Goal: Information Seeking & Learning: Learn about a topic

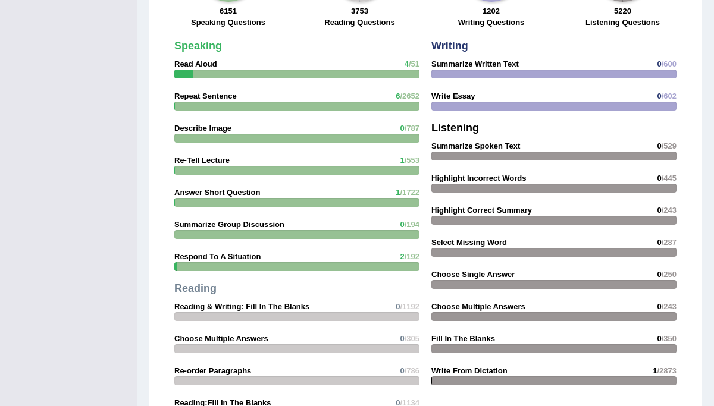
scroll to position [968, 0]
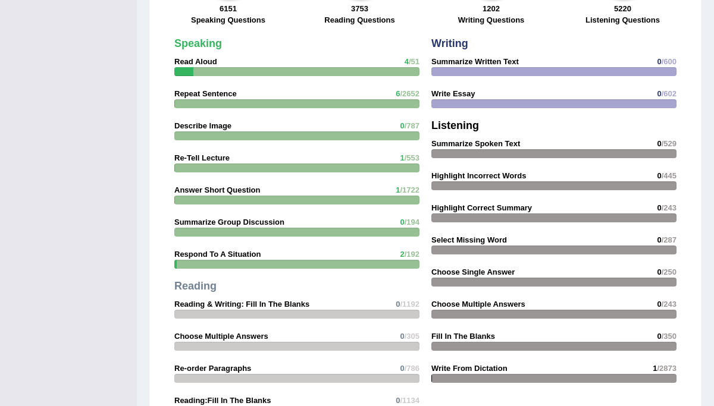
click at [220, 134] on div at bounding box center [296, 136] width 245 height 9
click at [204, 124] on strong "Describe Image" at bounding box center [202, 125] width 57 height 9
click at [204, 123] on strong "Describe Image" at bounding box center [202, 125] width 57 height 9
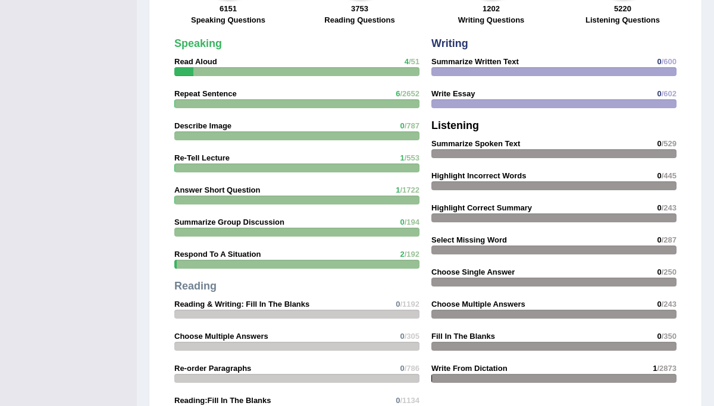
click at [204, 123] on strong "Describe Image" at bounding box center [202, 125] width 57 height 9
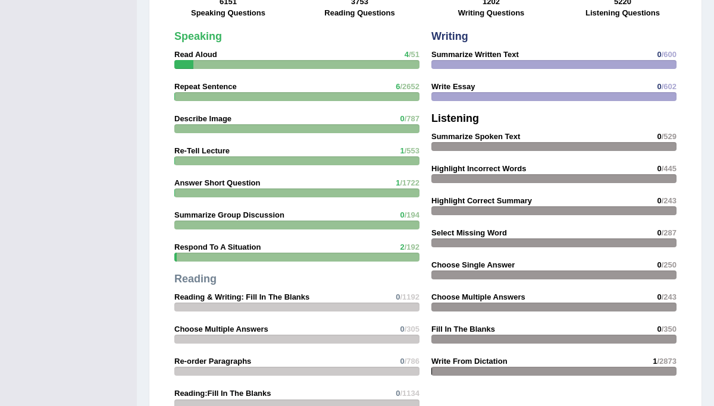
scroll to position [976, 0]
click at [204, 121] on strong "Describe Image" at bounding box center [202, 118] width 57 height 9
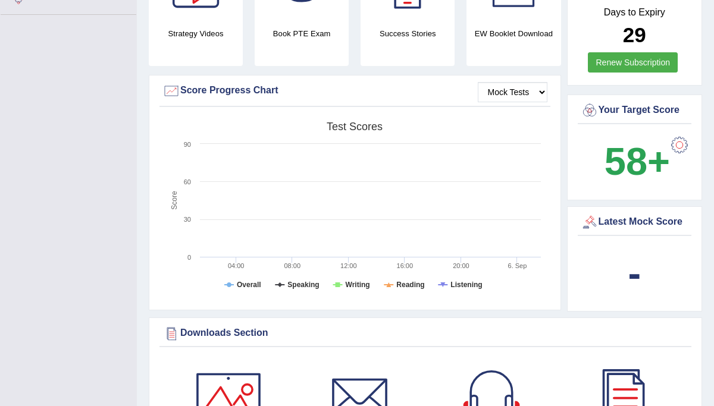
scroll to position [0, 0]
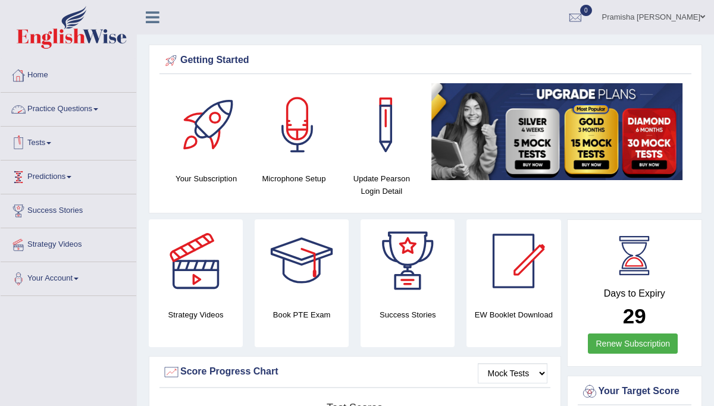
click at [95, 115] on link "Practice Questions" at bounding box center [69, 108] width 136 height 30
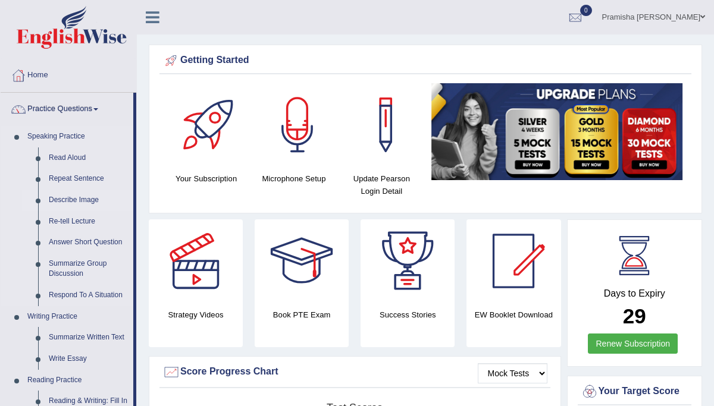
click at [70, 205] on link "Describe Image" at bounding box center [88, 200] width 90 height 21
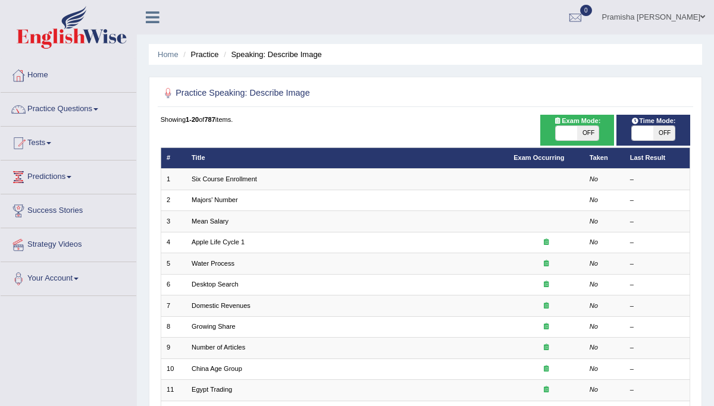
click at [75, 202] on ul "Home Practice Questions Speaking Practice Read Aloud Repeat Sentence Describe I…" at bounding box center [69, 177] width 136 height 237
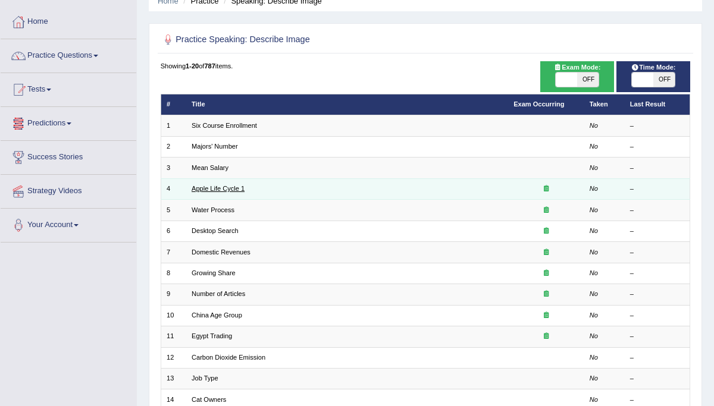
scroll to position [54, 0]
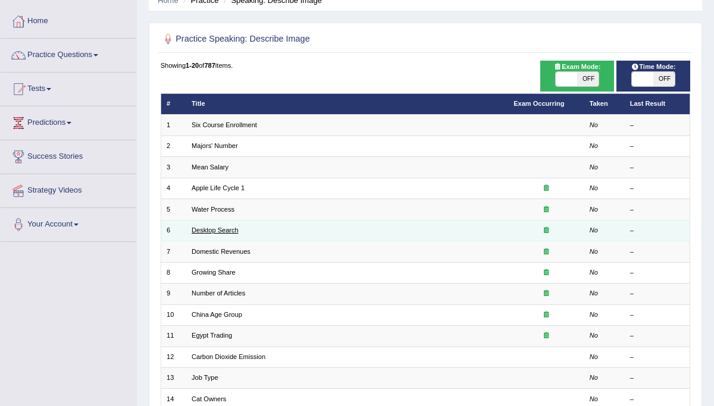
click at [233, 227] on link "Desktop Search" at bounding box center [215, 230] width 47 height 7
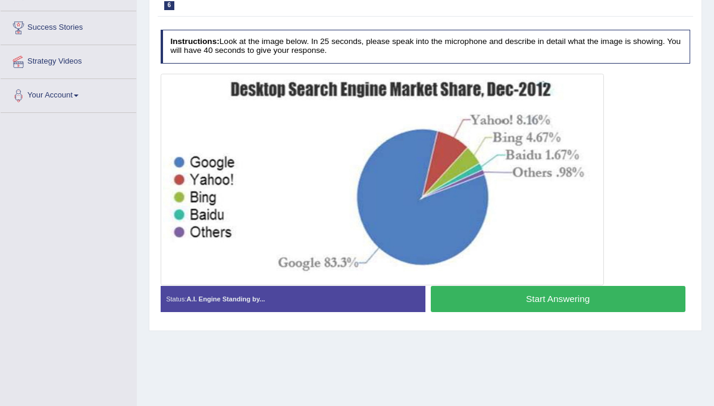
scroll to position [183, 0]
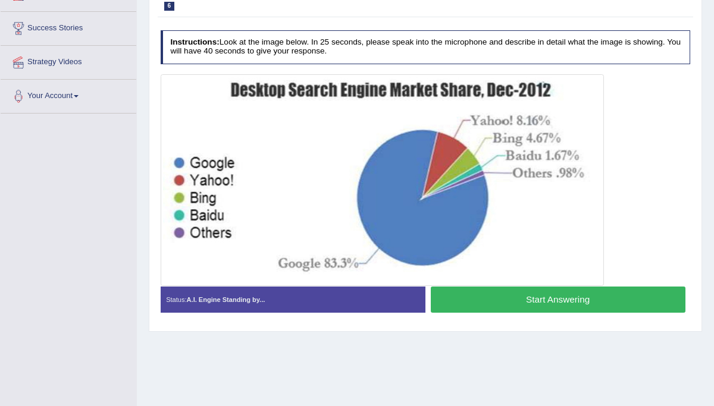
click at [486, 292] on button "Start Answering" at bounding box center [558, 300] width 255 height 26
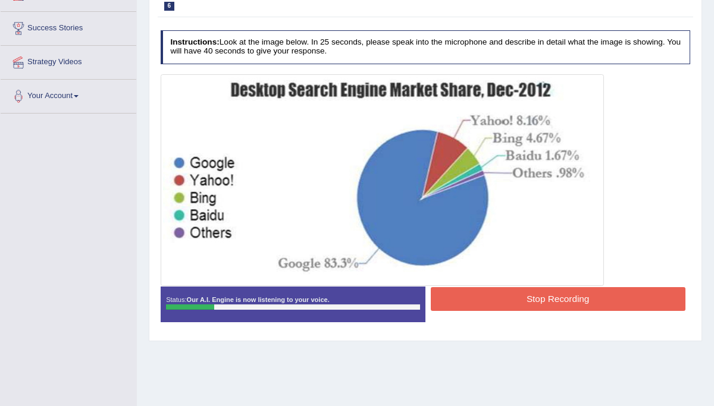
click at [509, 299] on button "Stop Recording" at bounding box center [558, 298] width 255 height 23
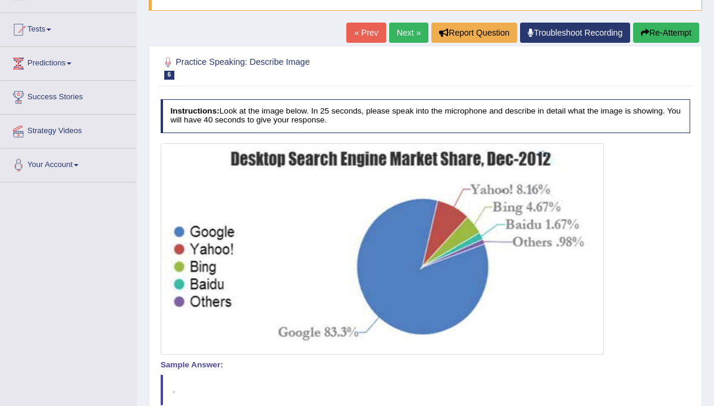
scroll to position [108, 0]
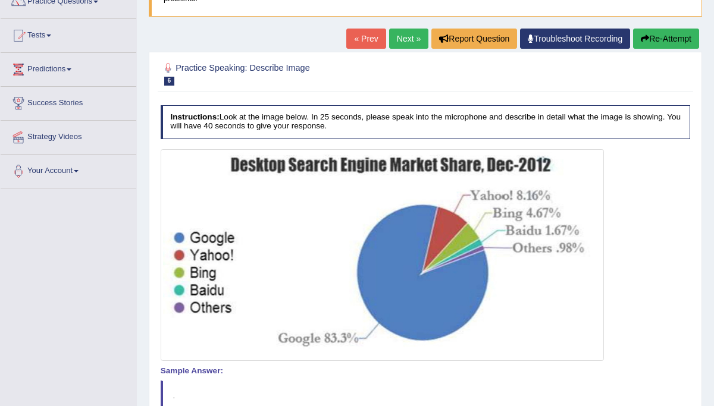
click at [658, 43] on button "Re-Attempt" at bounding box center [666, 39] width 66 height 20
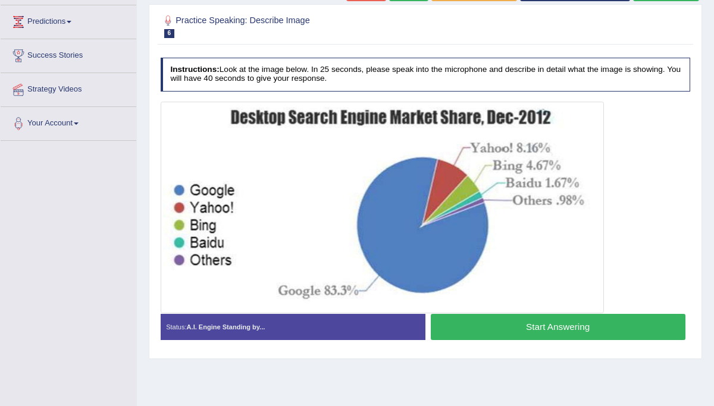
scroll to position [159, 0]
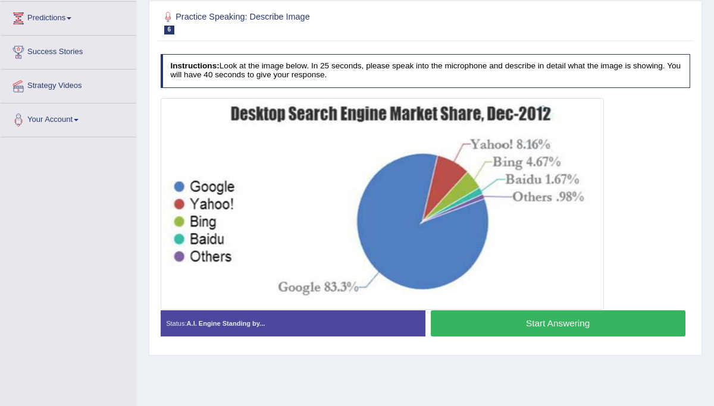
click at [559, 319] on button "Start Answering" at bounding box center [558, 324] width 255 height 26
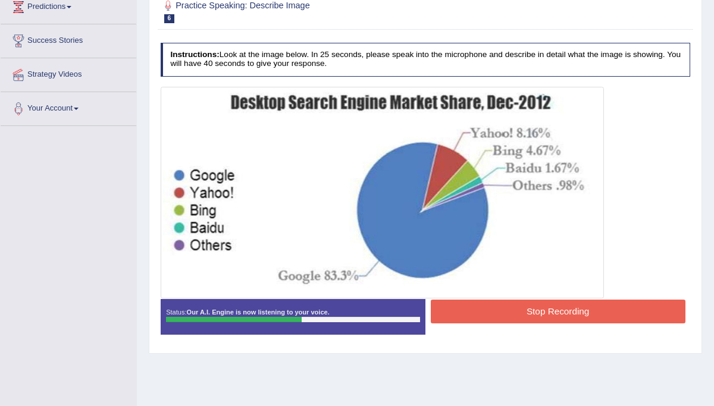
scroll to position [172, 0]
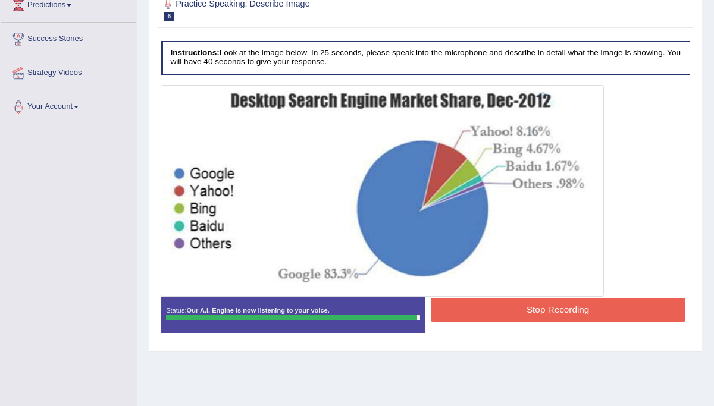
click at [559, 310] on button "Stop Recording" at bounding box center [558, 309] width 255 height 23
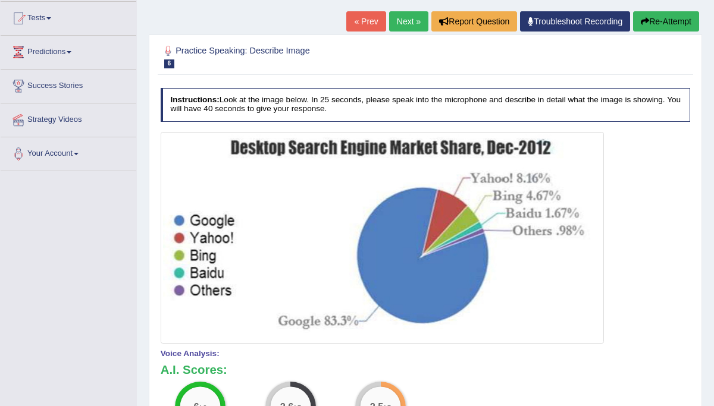
scroll to position [28, 0]
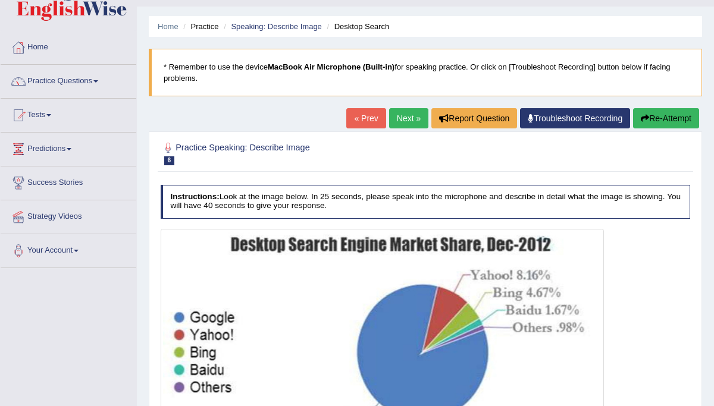
click at [404, 118] on link "Next »" at bounding box center [408, 118] width 39 height 20
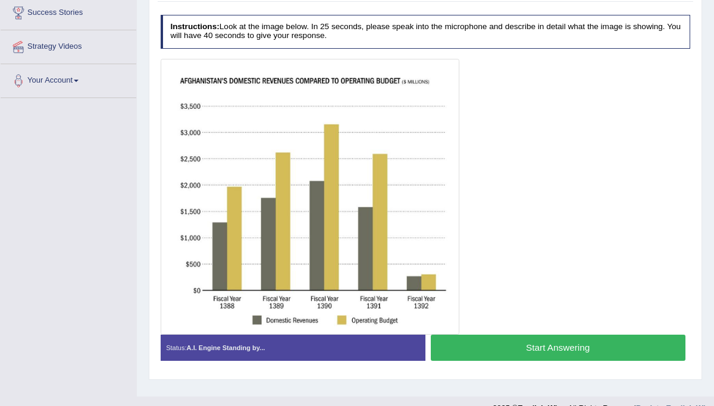
scroll to position [201, 0]
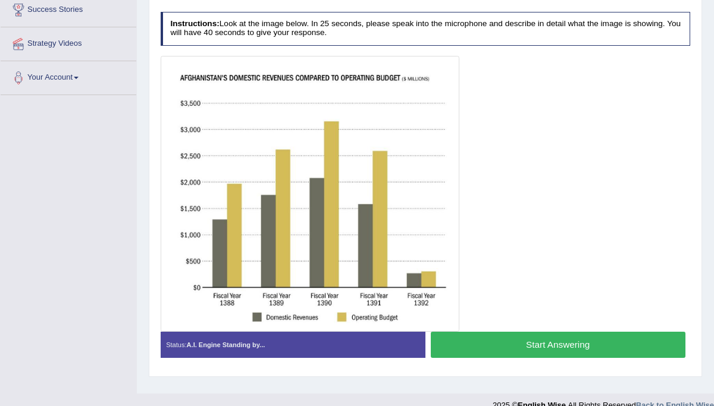
click at [522, 355] on button "Start Answering" at bounding box center [558, 345] width 255 height 26
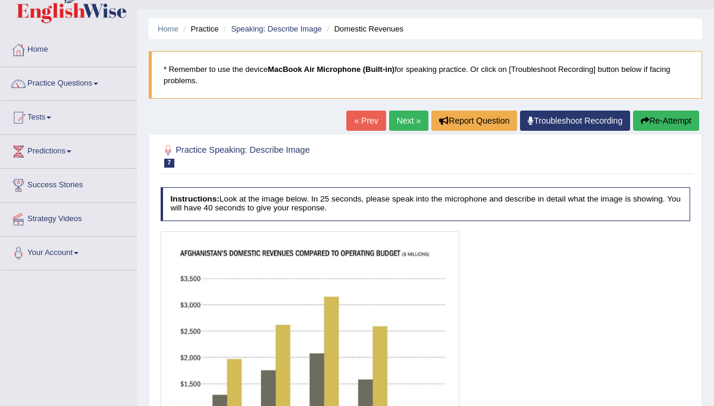
scroll to position [24, 0]
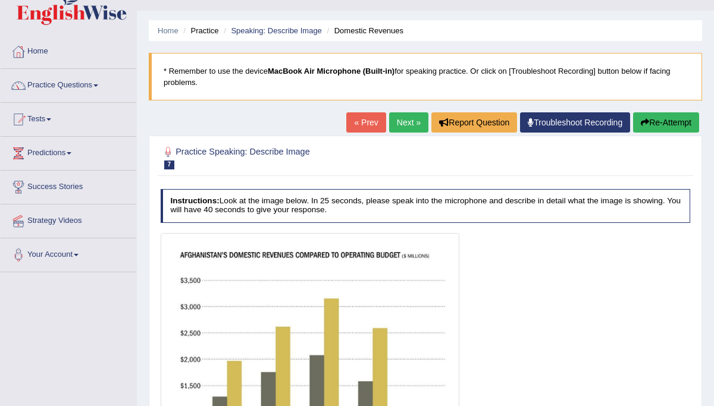
click at [400, 127] on link "Next »" at bounding box center [408, 122] width 39 height 20
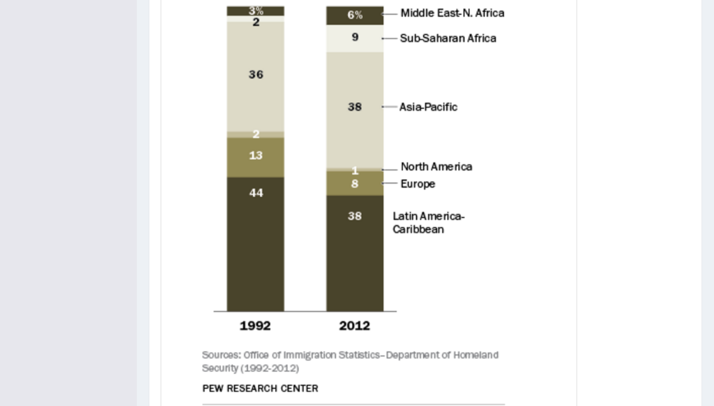
scroll to position [471, 0]
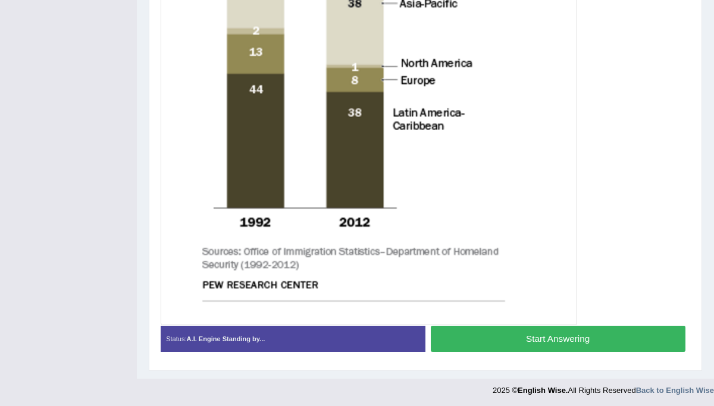
click at [537, 333] on button "Start Answering" at bounding box center [558, 339] width 255 height 26
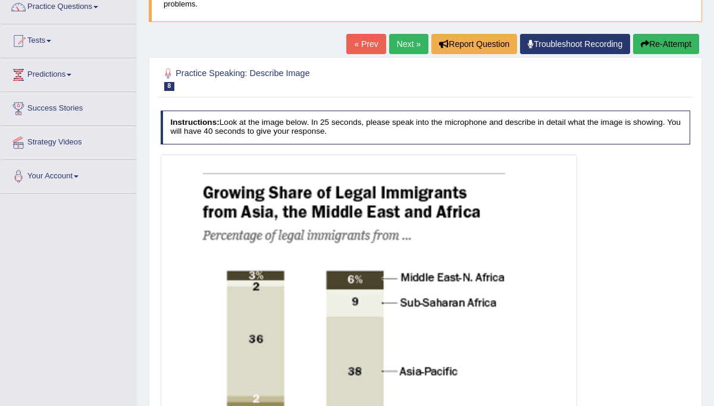
scroll to position [0, 0]
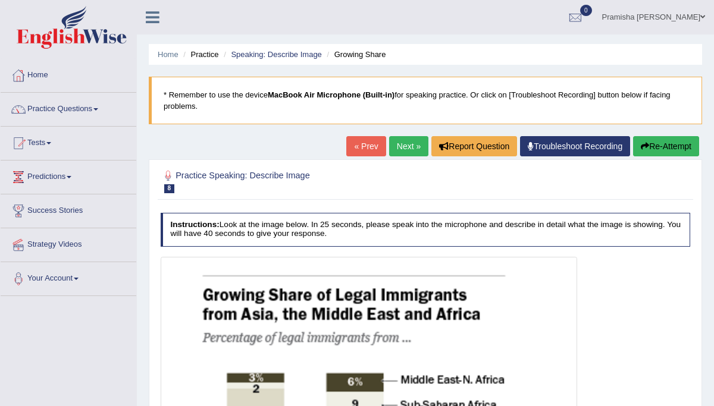
click at [404, 144] on link "Next »" at bounding box center [408, 146] width 39 height 20
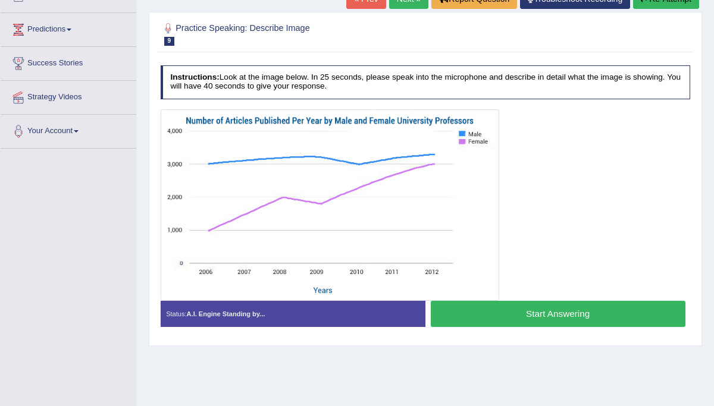
scroll to position [153, 0]
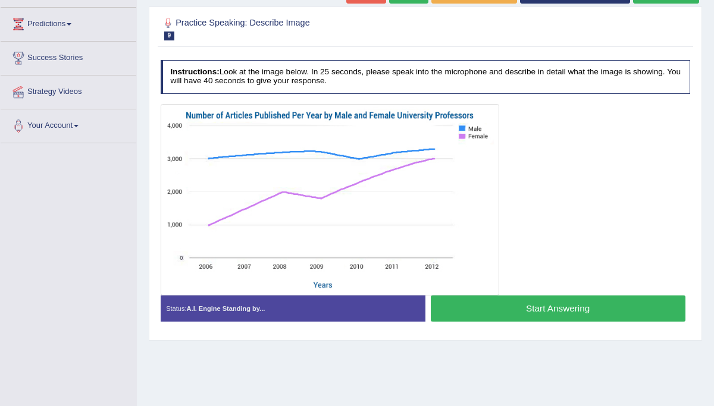
click at [505, 305] on button "Start Answering" at bounding box center [558, 309] width 255 height 26
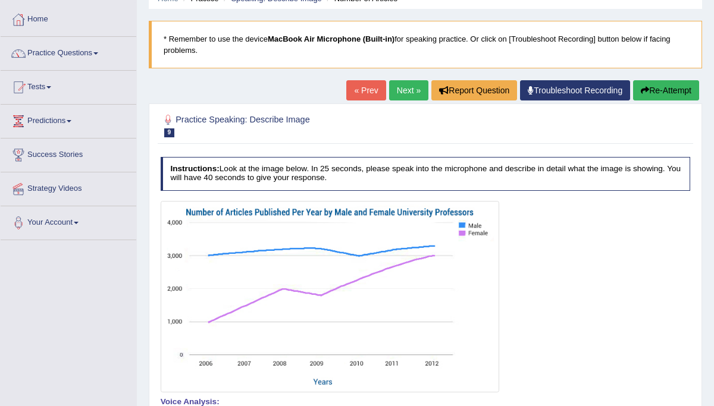
scroll to position [0, 0]
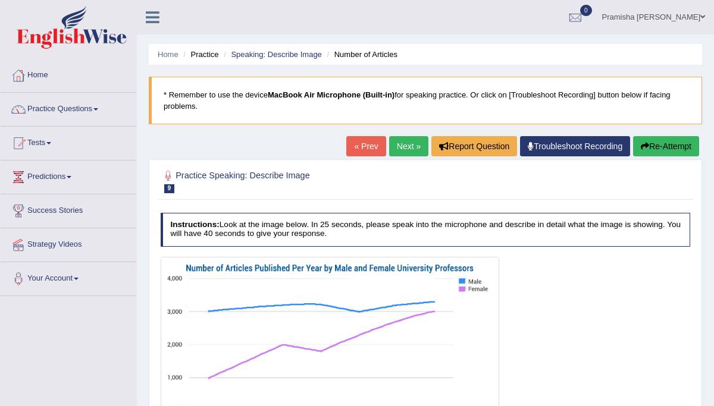
click at [400, 147] on link "Next »" at bounding box center [408, 146] width 39 height 20
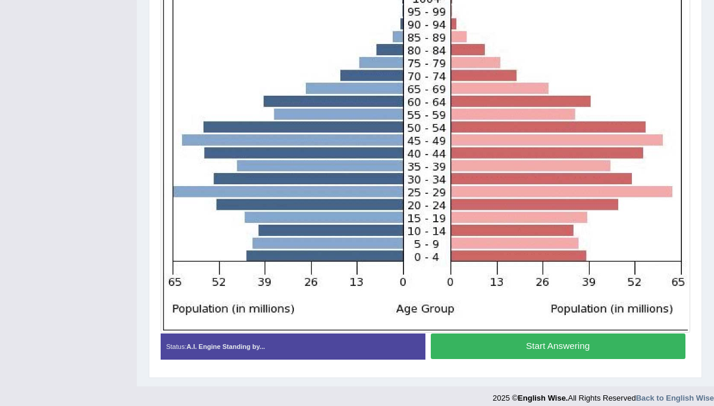
scroll to position [299, 0]
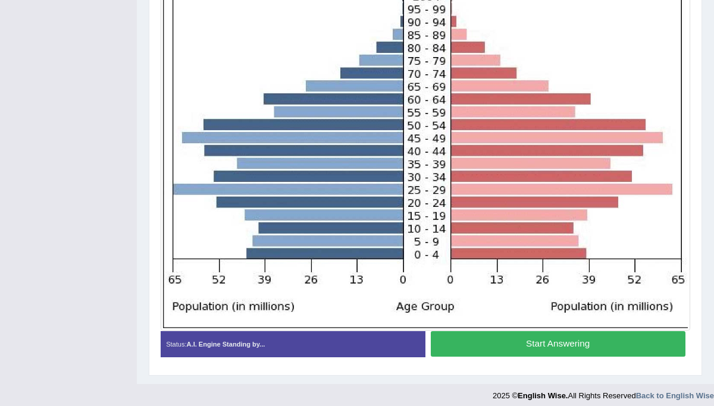
click at [485, 341] on button "Start Answering" at bounding box center [558, 344] width 255 height 26
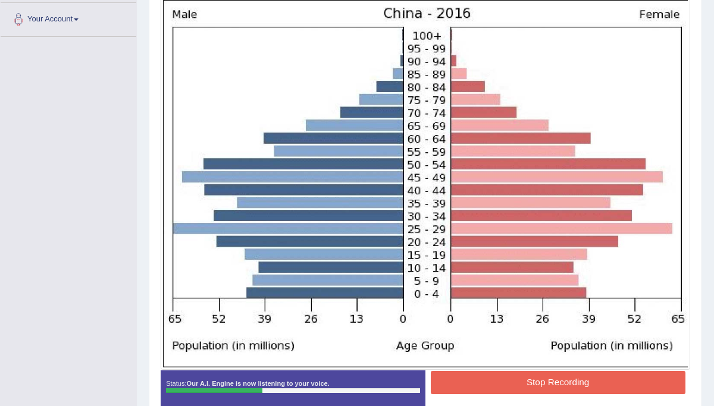
scroll to position [258, 0]
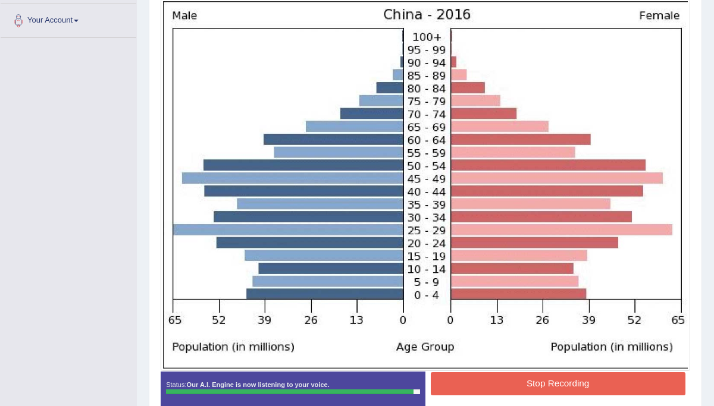
click at [510, 383] on button "Stop Recording" at bounding box center [558, 384] width 255 height 23
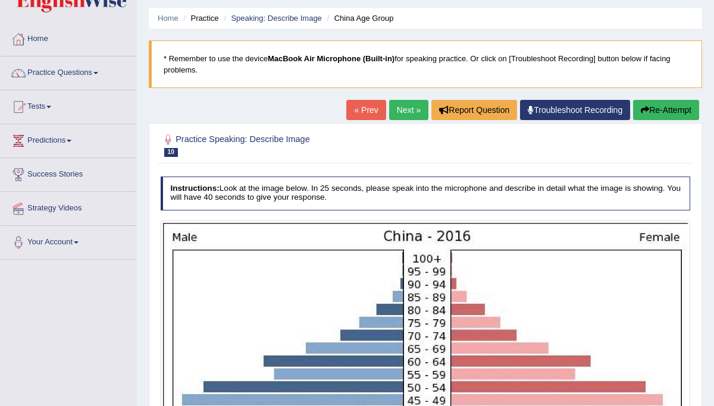
scroll to position [27, 0]
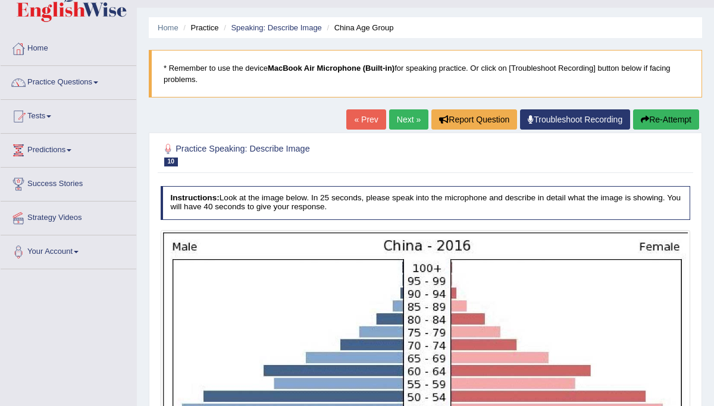
click at [396, 120] on link "Next »" at bounding box center [408, 119] width 39 height 20
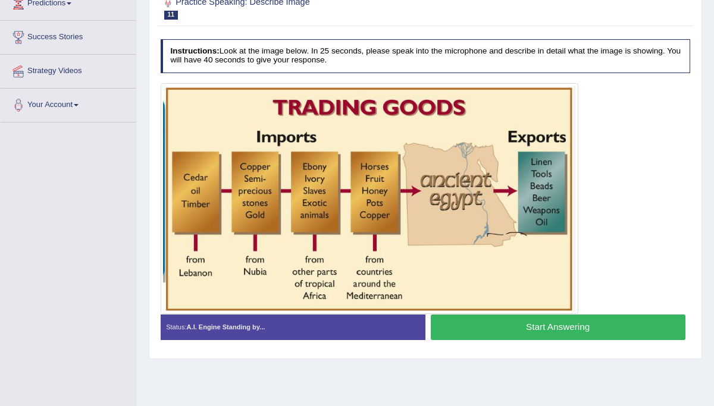
scroll to position [174, 0]
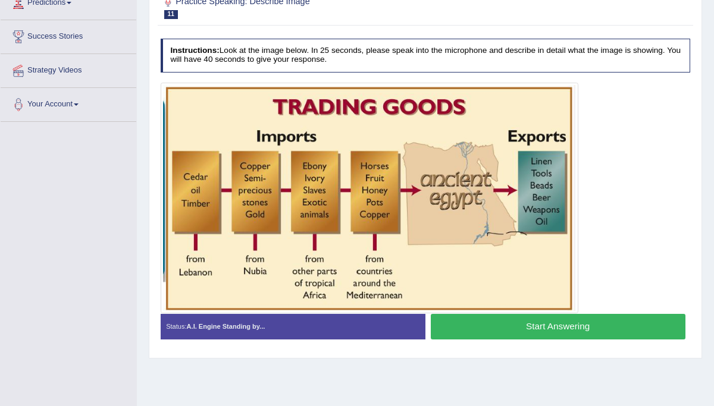
click at [492, 317] on button "Start Answering" at bounding box center [558, 327] width 255 height 26
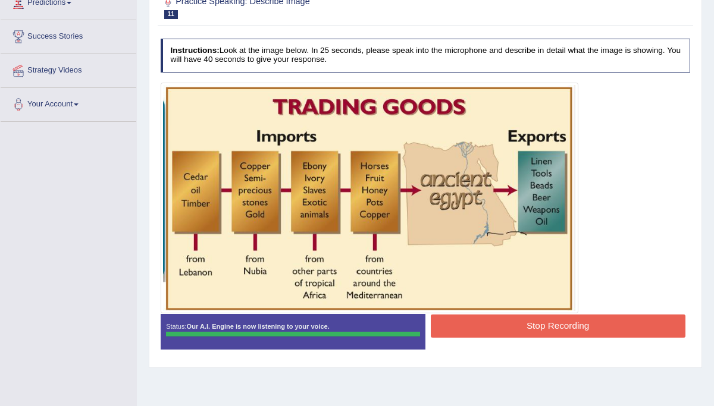
click at [514, 324] on button "Stop Recording" at bounding box center [558, 326] width 255 height 23
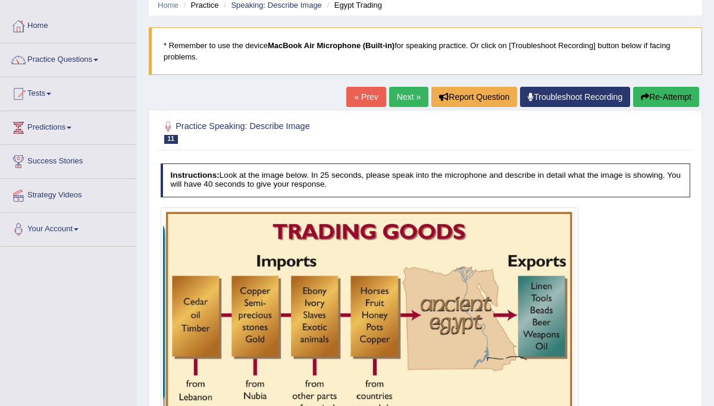
scroll to position [54, 0]
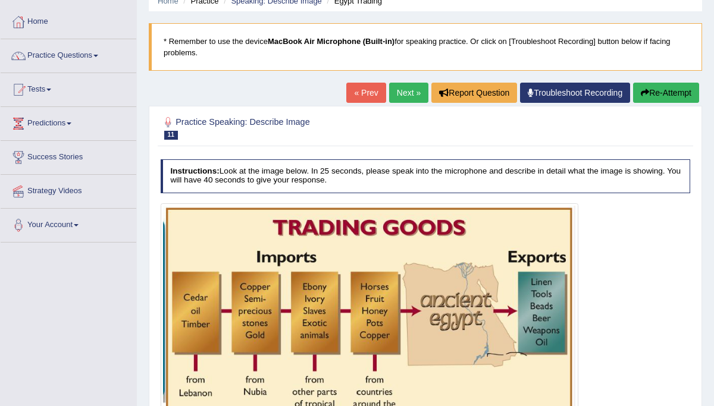
click at [399, 93] on link "Next »" at bounding box center [408, 93] width 39 height 20
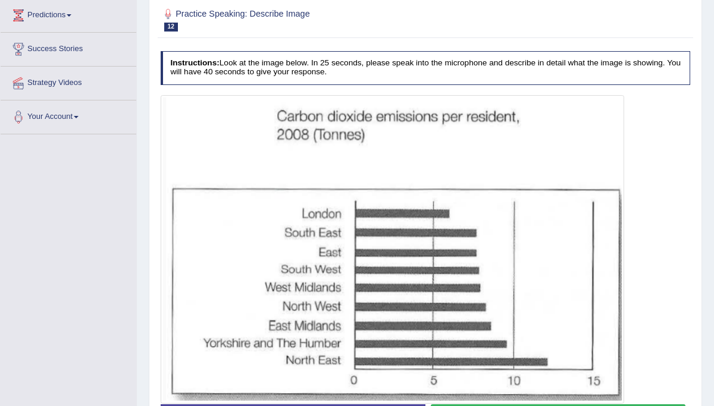
scroll to position [240, 0]
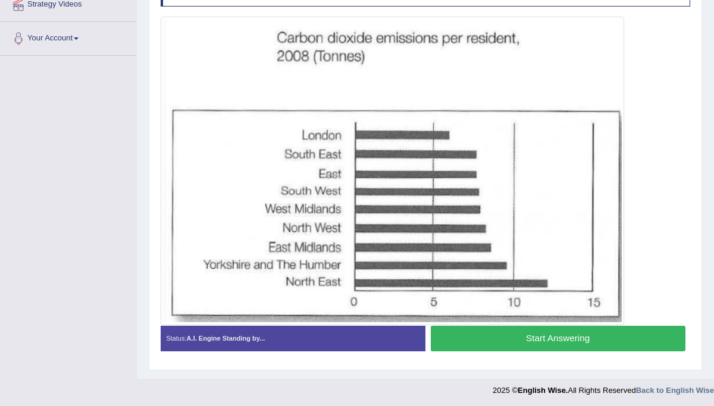
click at [472, 333] on button "Start Answering" at bounding box center [558, 339] width 255 height 26
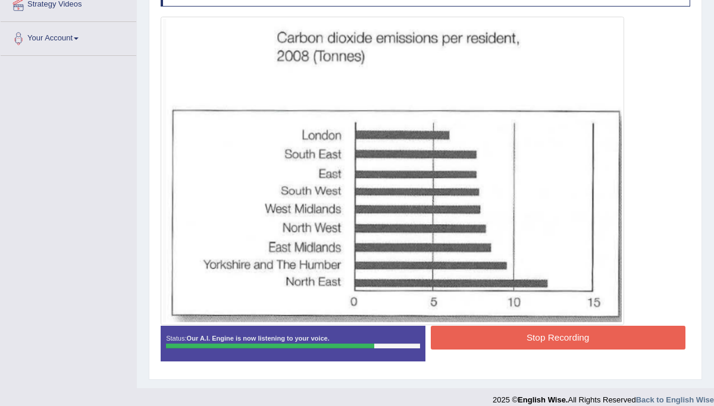
click at [477, 337] on button "Stop Recording" at bounding box center [558, 337] width 255 height 23
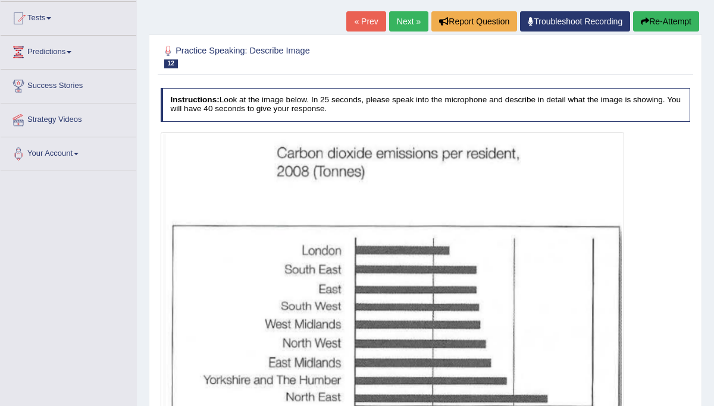
scroll to position [0, 0]
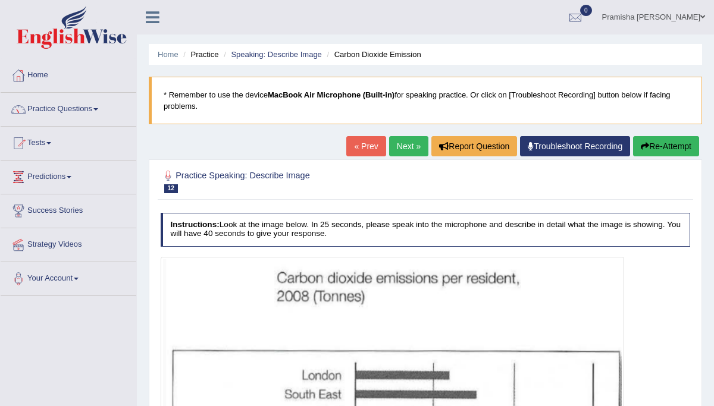
click at [403, 147] on link "Next »" at bounding box center [408, 146] width 39 height 20
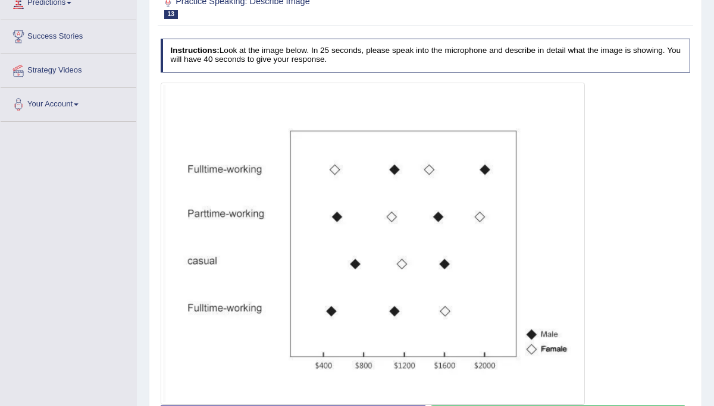
scroll to position [43, 0]
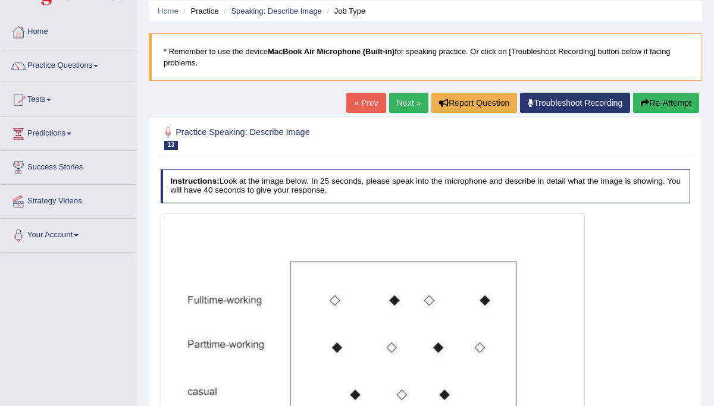
click at [405, 102] on link "Next »" at bounding box center [408, 103] width 39 height 20
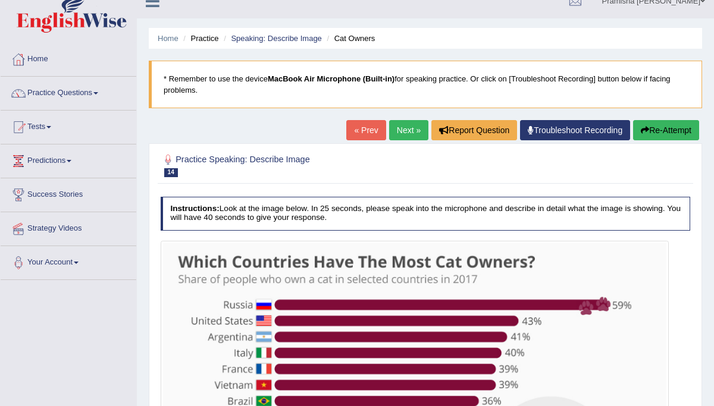
scroll to position [8, 0]
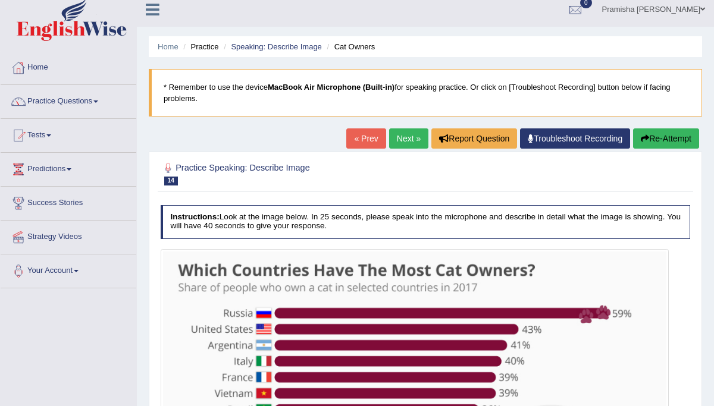
click at [412, 140] on link "Next »" at bounding box center [408, 139] width 39 height 20
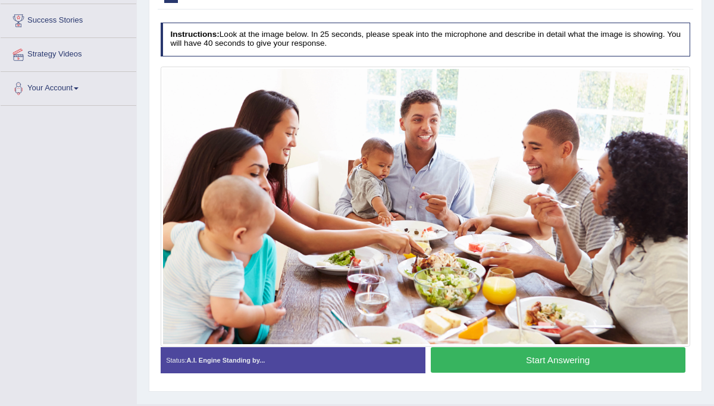
scroll to position [194, 0]
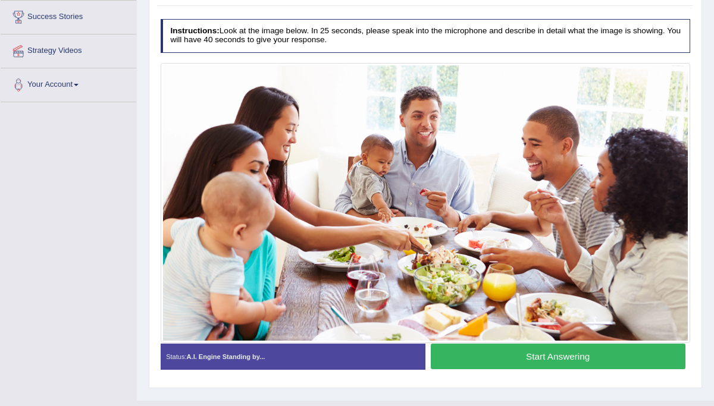
click at [508, 361] on button "Start Answering" at bounding box center [558, 357] width 255 height 26
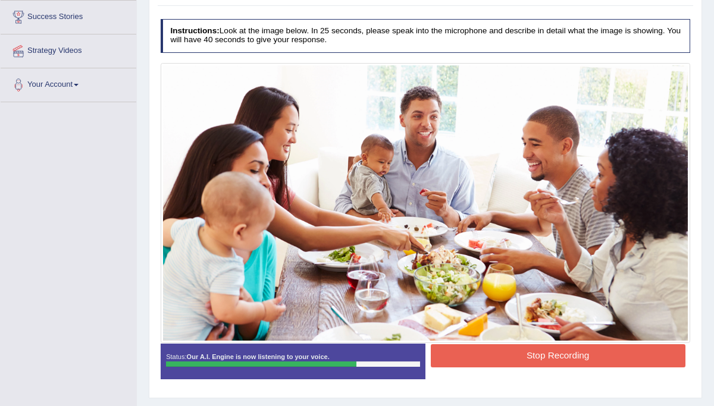
click at [508, 361] on button "Stop Recording" at bounding box center [558, 356] width 255 height 23
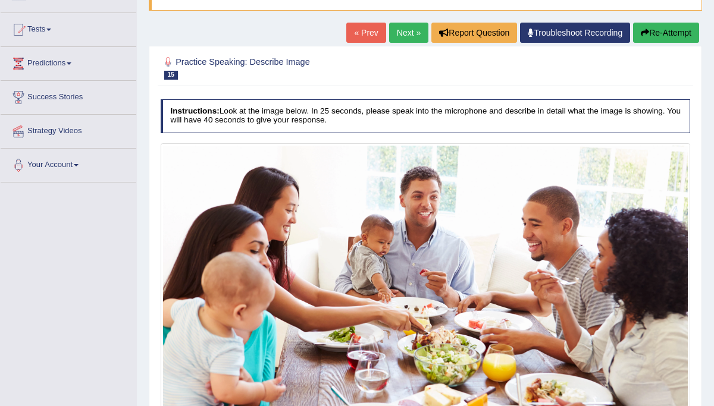
scroll to position [109, 0]
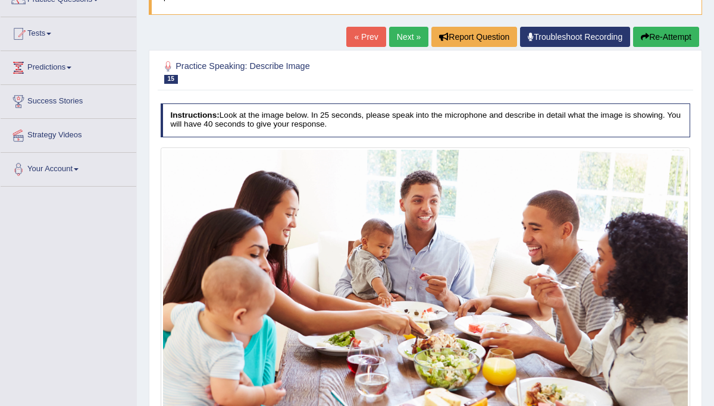
click at [409, 40] on link "Next »" at bounding box center [408, 37] width 39 height 20
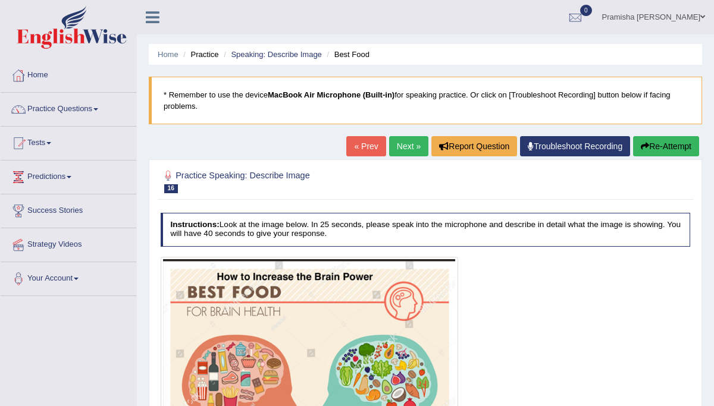
click at [402, 143] on link "Next »" at bounding box center [408, 146] width 39 height 20
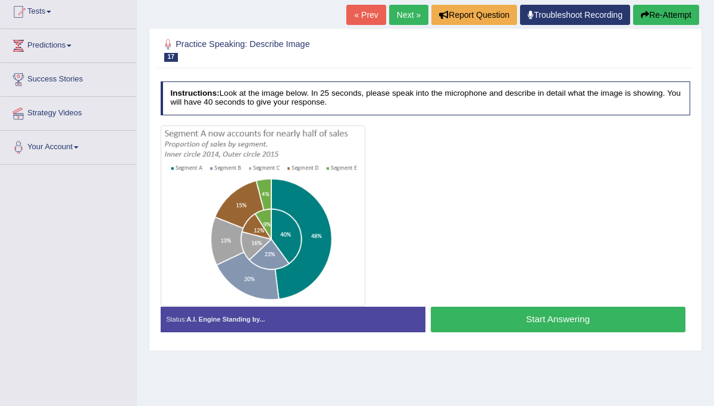
scroll to position [132, 0]
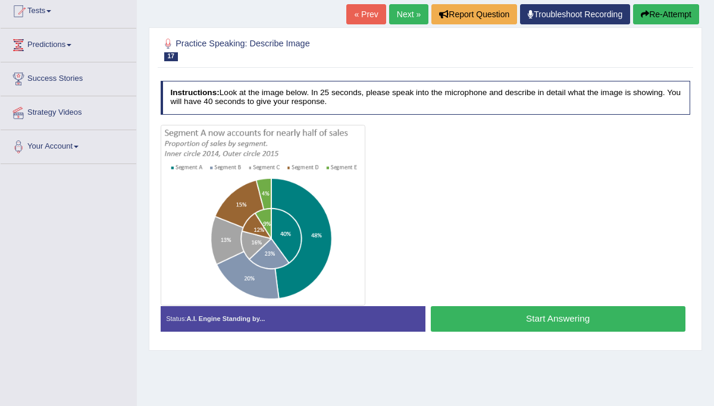
click at [528, 321] on button "Start Answering" at bounding box center [558, 319] width 255 height 26
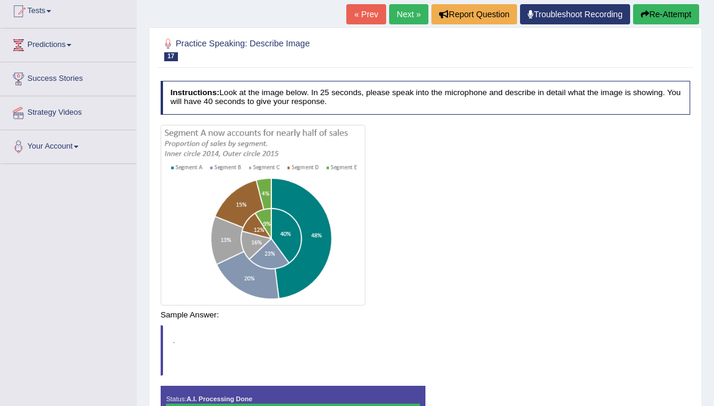
click at [528, 274] on body "Toggle navigation Home Practice Questions Speaking Practice Read Aloud Repeat S…" at bounding box center [357, 71] width 714 height 406
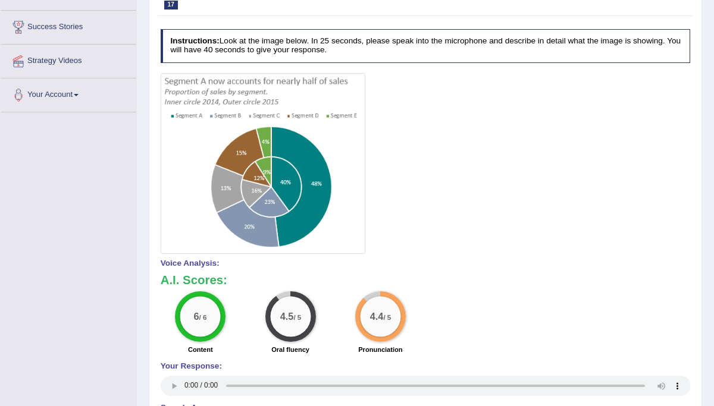
scroll to position [0, 0]
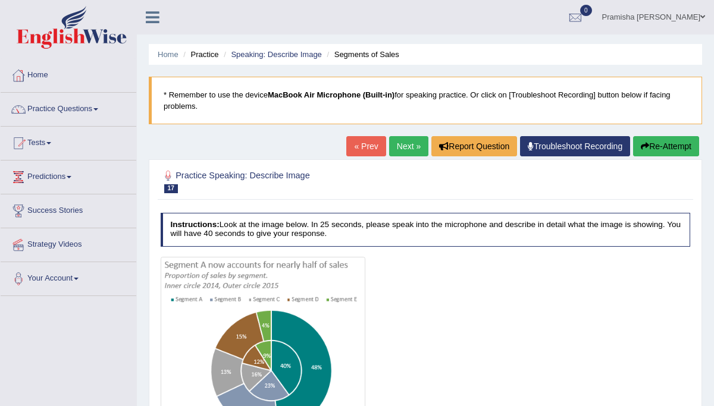
click at [399, 145] on link "Next »" at bounding box center [408, 146] width 39 height 20
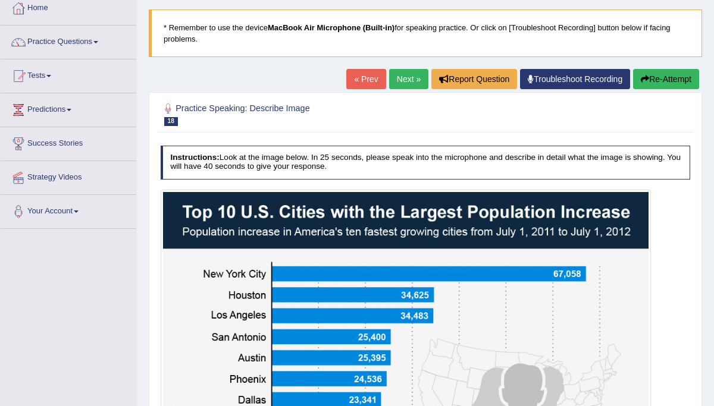
scroll to position [67, 0]
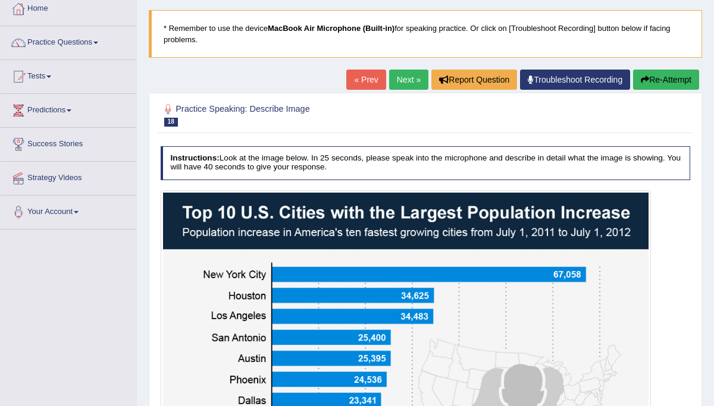
click at [408, 82] on link "Next »" at bounding box center [408, 80] width 39 height 20
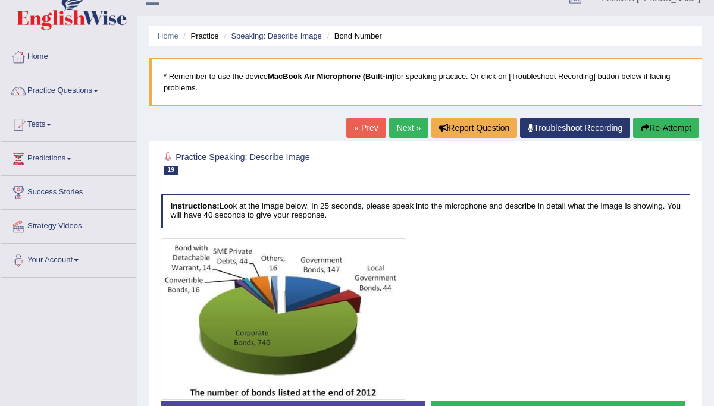
scroll to position [24, 0]
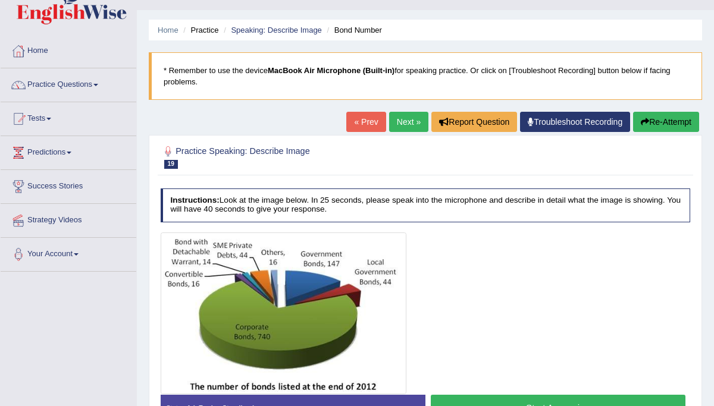
click at [399, 123] on link "Next »" at bounding box center [408, 122] width 39 height 20
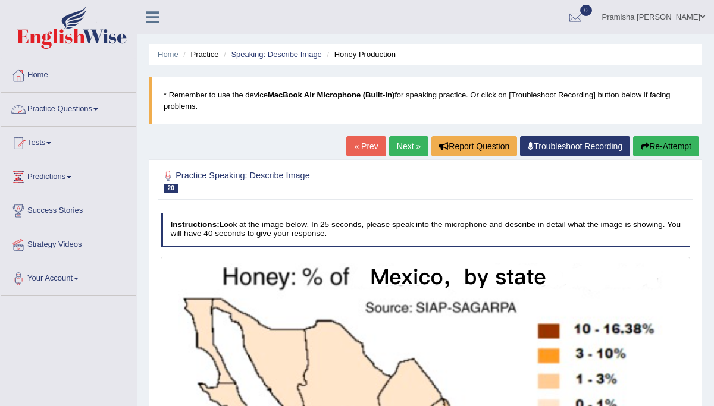
click at [93, 109] on link "Practice Questions" at bounding box center [69, 108] width 136 height 30
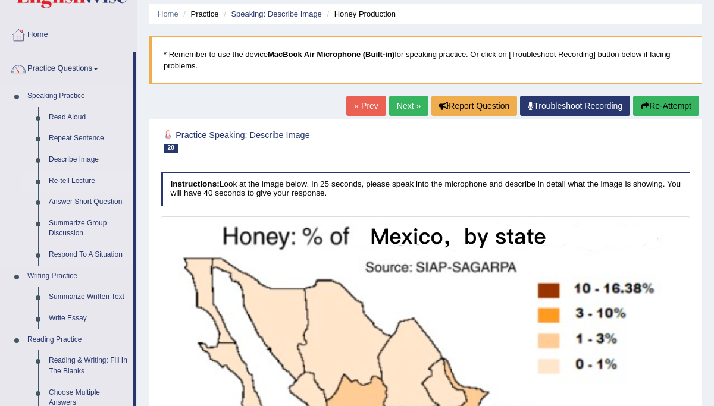
scroll to position [42, 0]
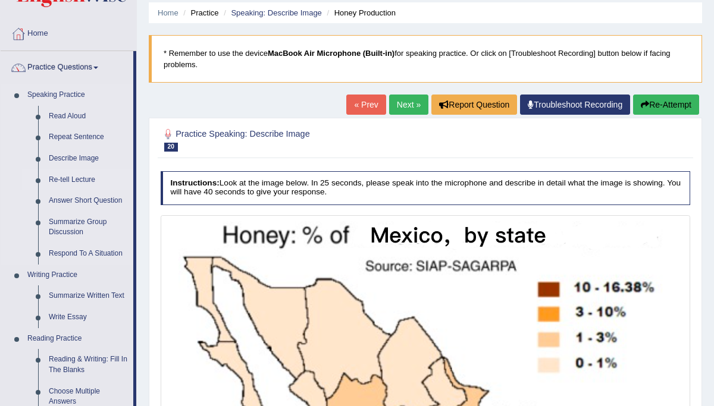
click at [84, 176] on link "Re-tell Lecture" at bounding box center [88, 180] width 90 height 21
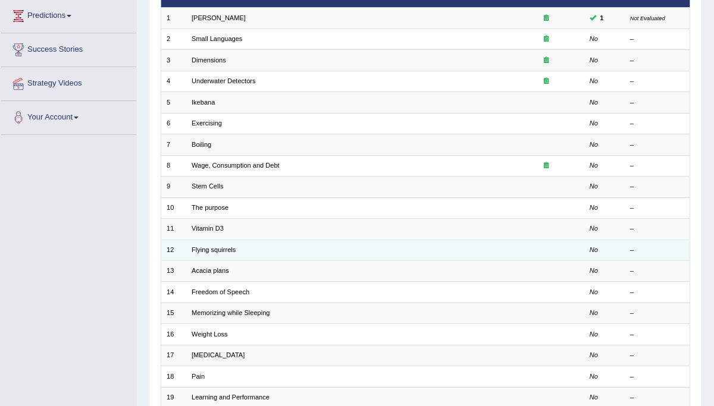
scroll to position [184, 0]
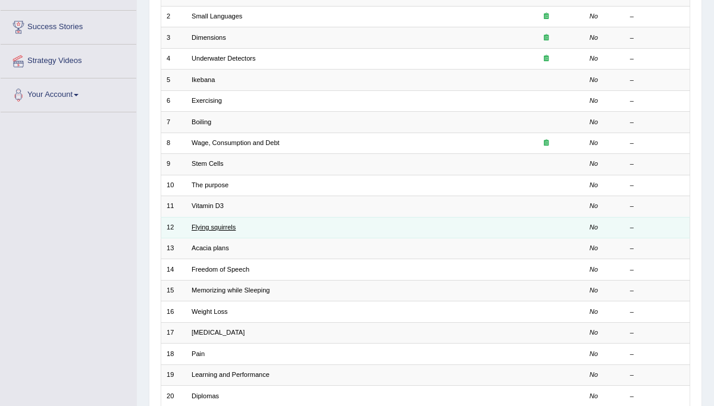
click at [216, 224] on link "Flying squirrels" at bounding box center [214, 227] width 44 height 7
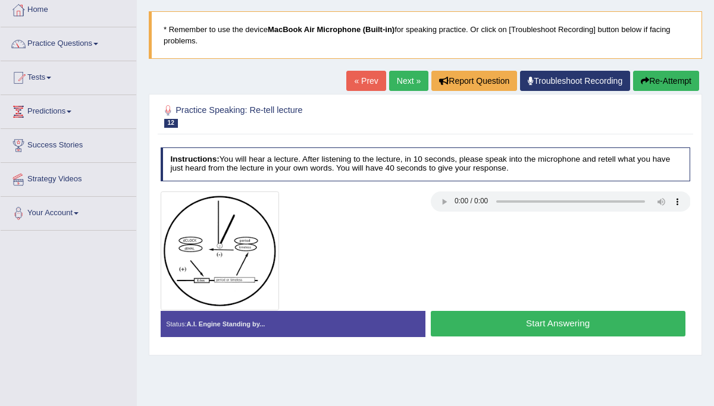
scroll to position [67, 0]
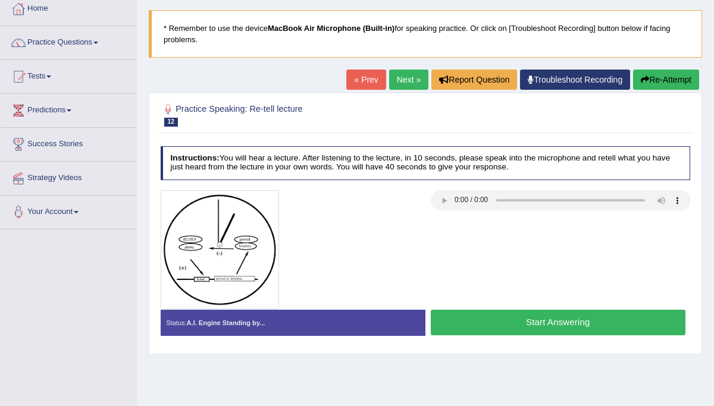
click at [552, 315] on button "Start Answering" at bounding box center [558, 323] width 255 height 26
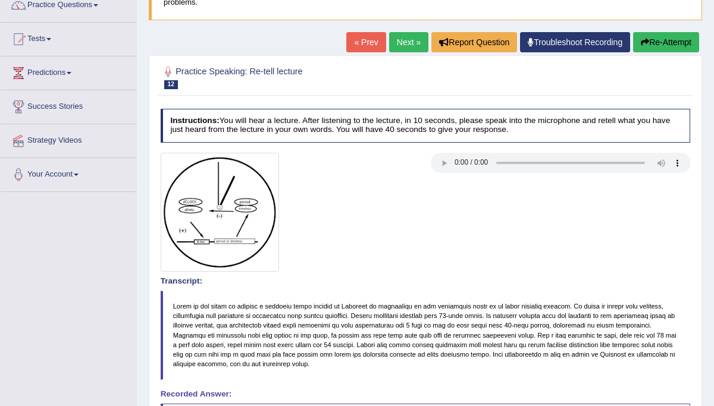
scroll to position [92, 0]
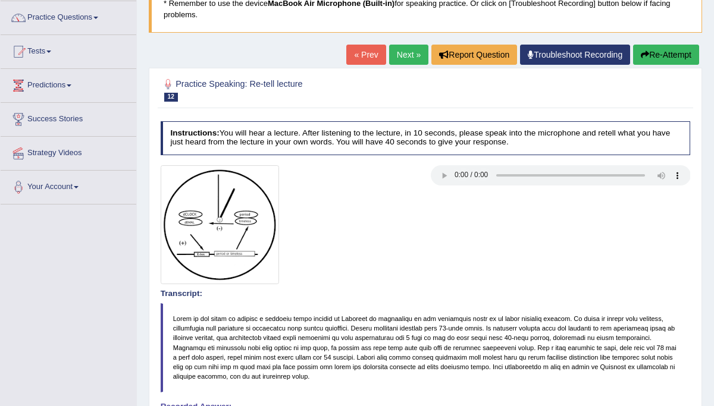
click at [403, 52] on link "Next »" at bounding box center [408, 55] width 39 height 20
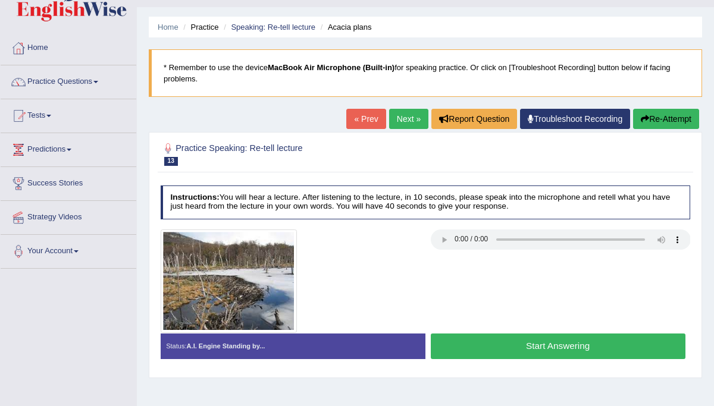
scroll to position [35, 0]
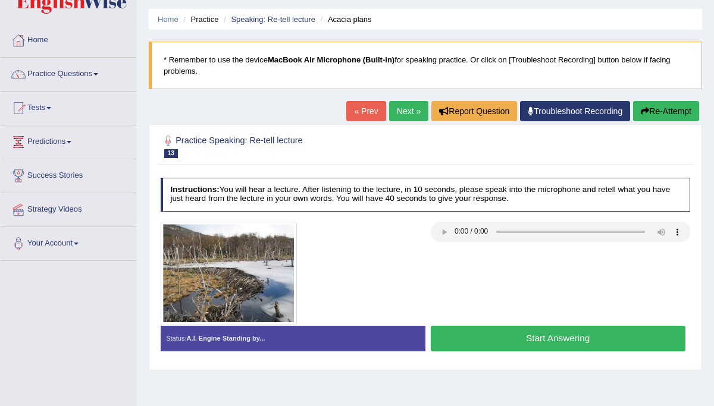
click at [498, 334] on button "Start Answering" at bounding box center [558, 339] width 255 height 26
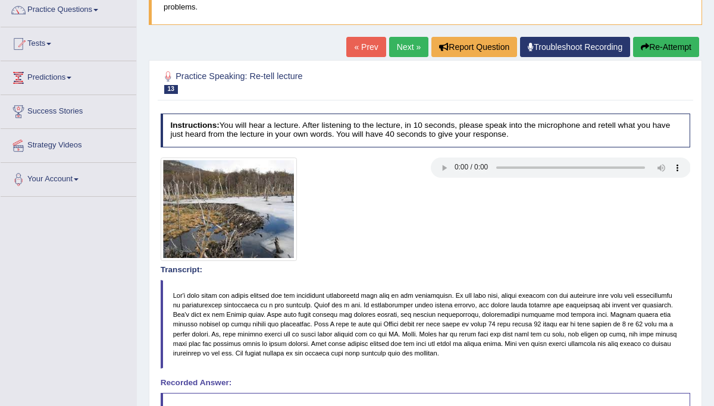
scroll to position [84, 0]
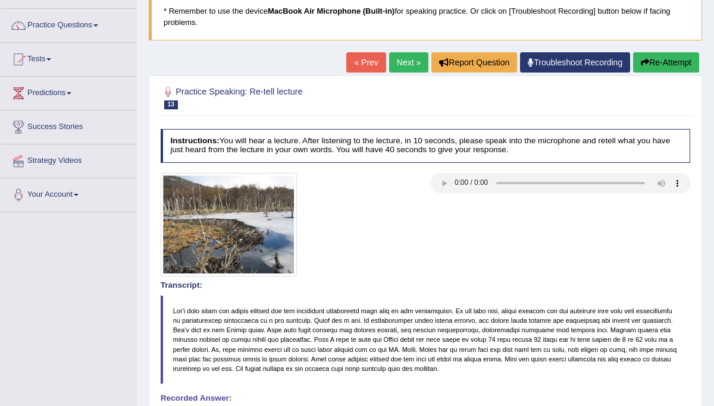
click at [400, 62] on link "Next »" at bounding box center [408, 62] width 39 height 20
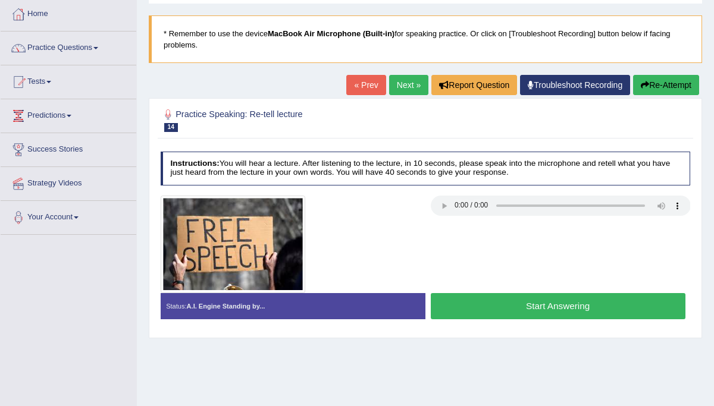
scroll to position [64, 0]
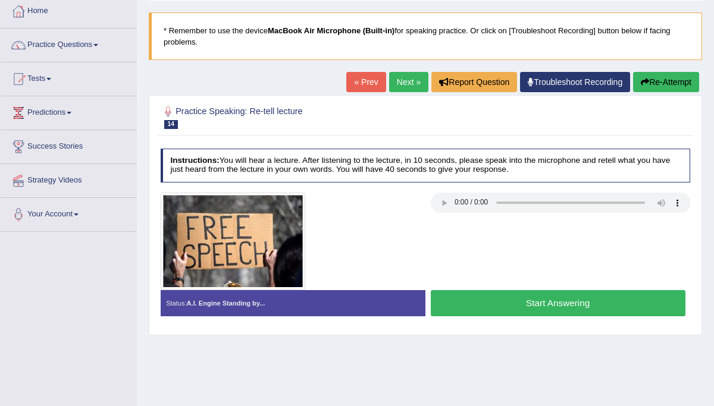
click at [400, 86] on link "Next »" at bounding box center [408, 82] width 39 height 20
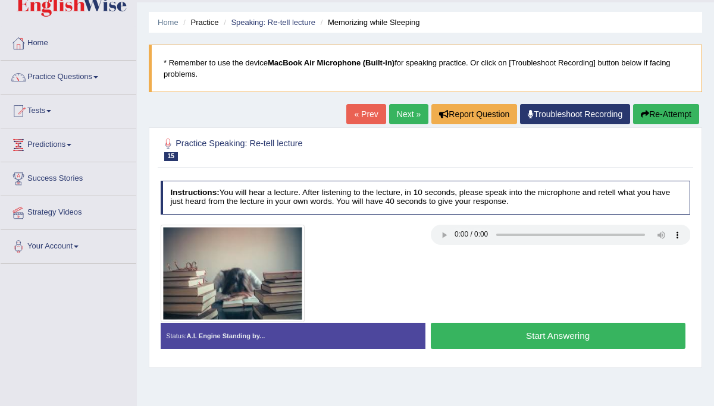
scroll to position [43, 0]
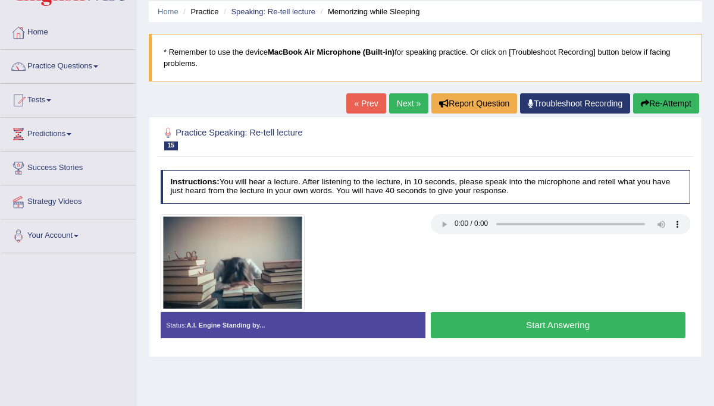
click at [399, 102] on link "Next »" at bounding box center [408, 103] width 39 height 20
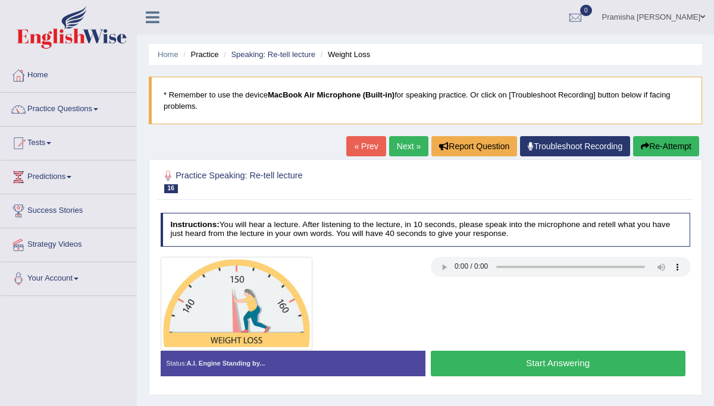
click at [399, 139] on link "Next »" at bounding box center [408, 146] width 39 height 20
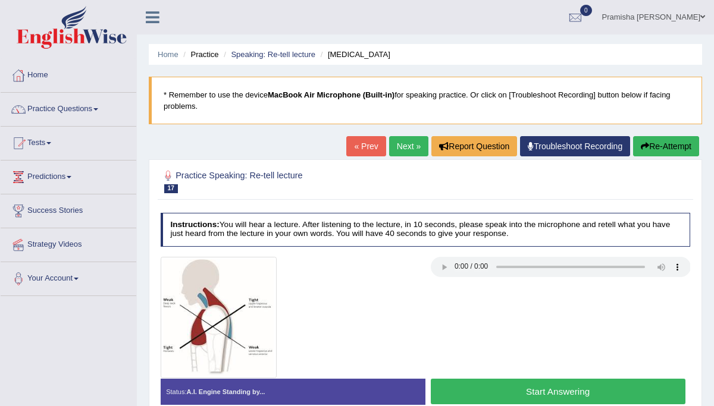
click at [560, 391] on button "Start Answering" at bounding box center [558, 392] width 255 height 26
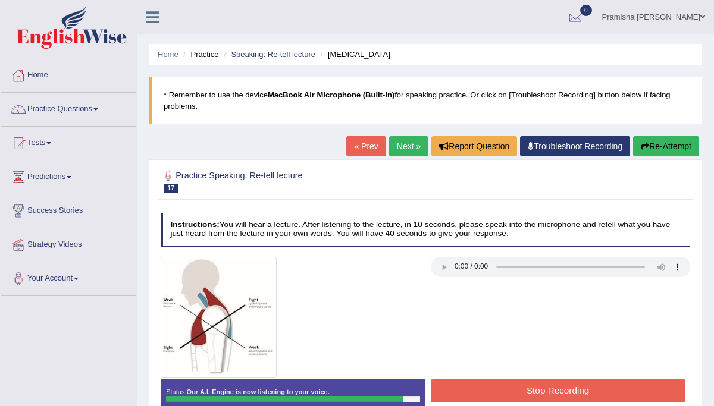
click at [548, 387] on button "Stop Recording" at bounding box center [558, 391] width 255 height 23
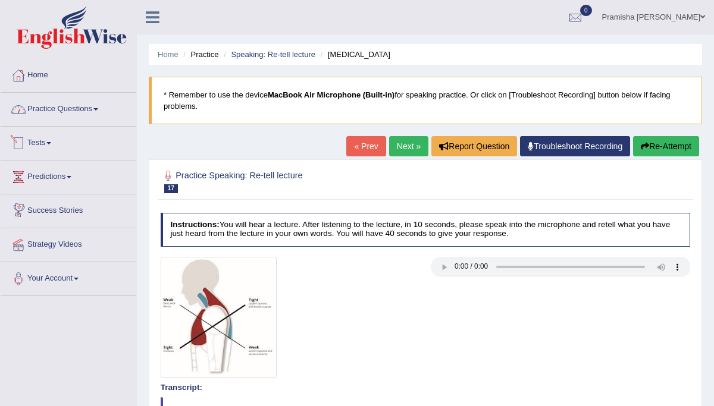
click at [90, 112] on link "Practice Questions" at bounding box center [69, 108] width 136 height 30
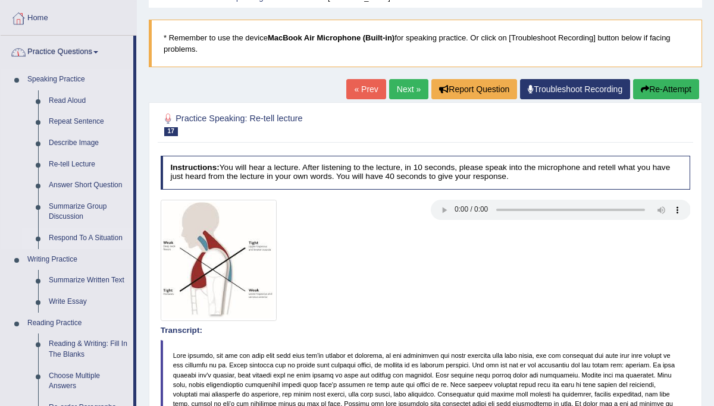
scroll to position [58, 0]
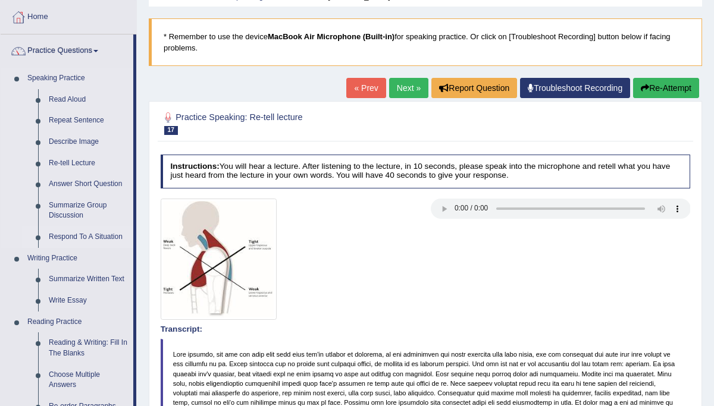
click at [83, 237] on link "Respond To A Situation" at bounding box center [88, 237] width 90 height 21
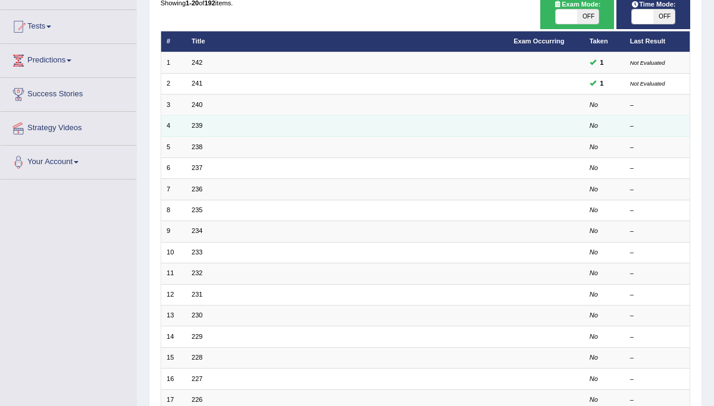
scroll to position [121, 0]
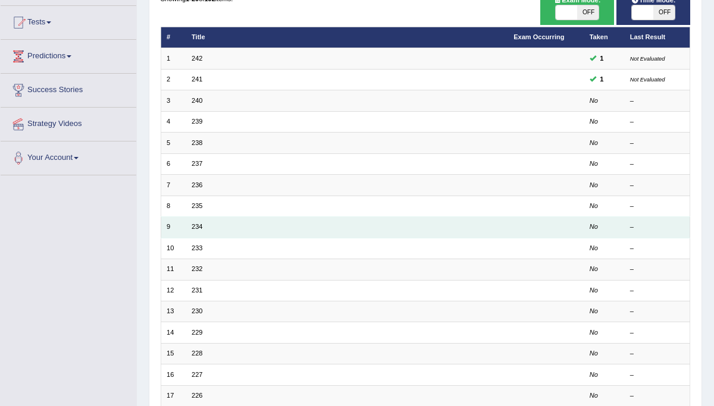
click at [253, 229] on td "234" at bounding box center [347, 227] width 322 height 21
click at [196, 224] on link "234" at bounding box center [197, 226] width 11 height 7
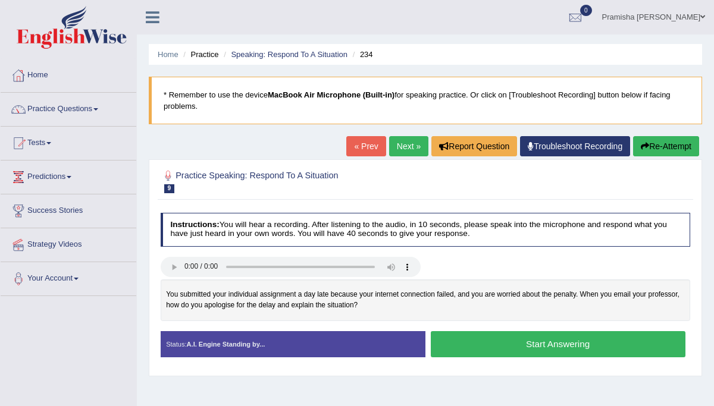
click at [490, 343] on button "Start Answering" at bounding box center [558, 344] width 255 height 26
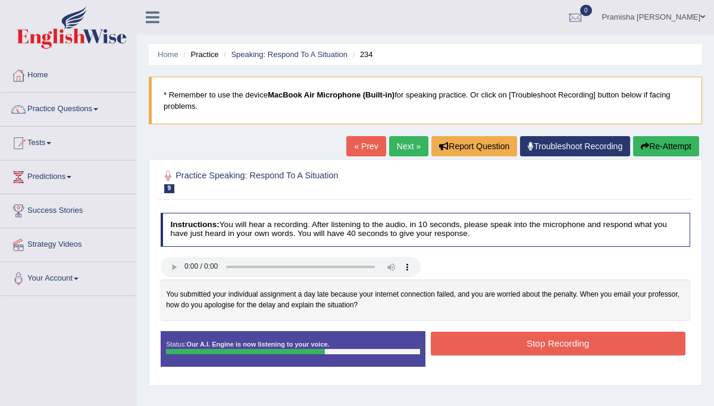
click at [490, 343] on button "Stop Recording" at bounding box center [558, 343] width 255 height 23
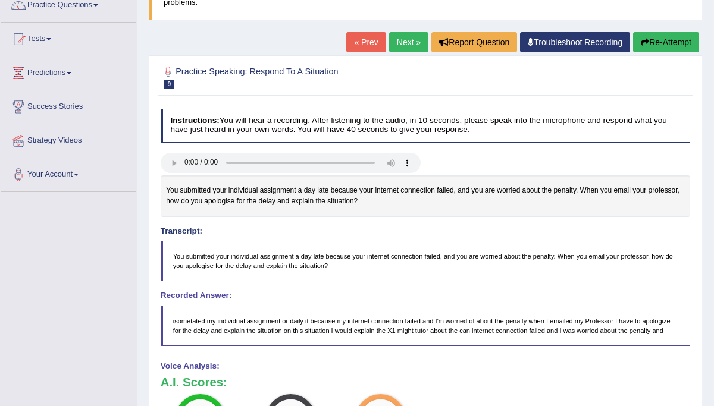
scroll to position [102, 0]
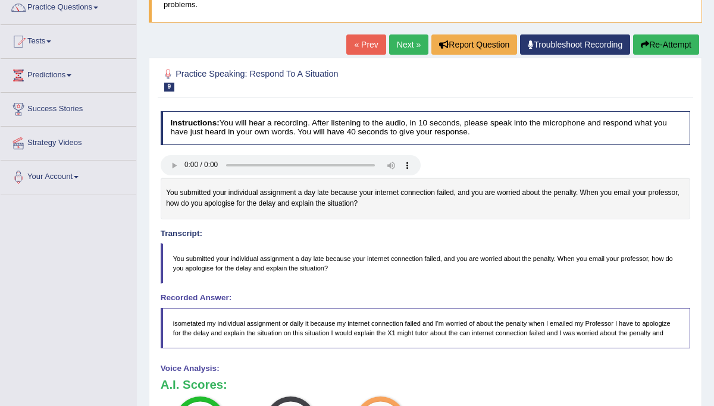
click at [398, 51] on link "Next »" at bounding box center [408, 45] width 39 height 20
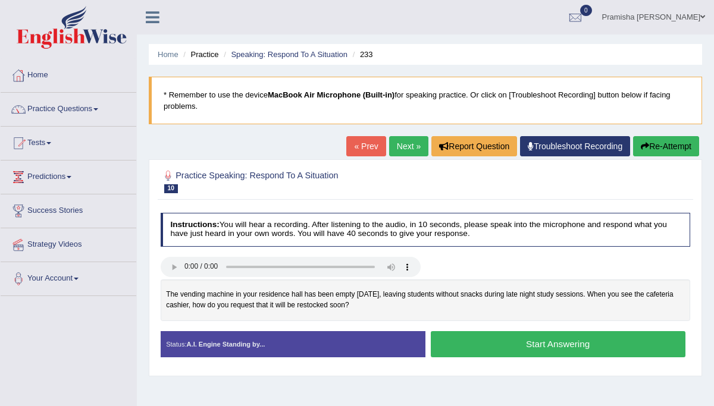
click at [549, 348] on button "Start Answering" at bounding box center [558, 344] width 255 height 26
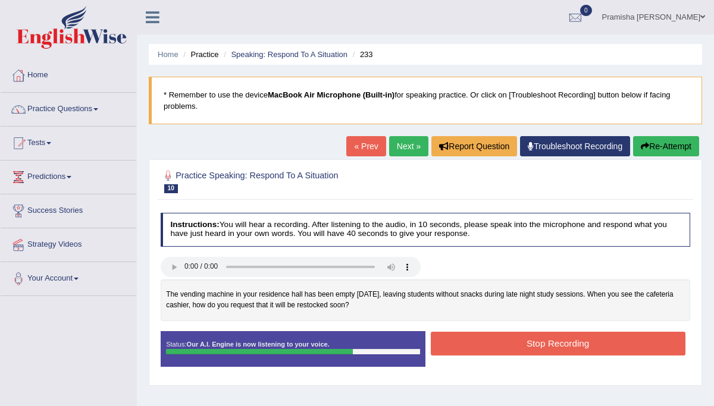
click at [493, 345] on button "Stop Recording" at bounding box center [558, 343] width 255 height 23
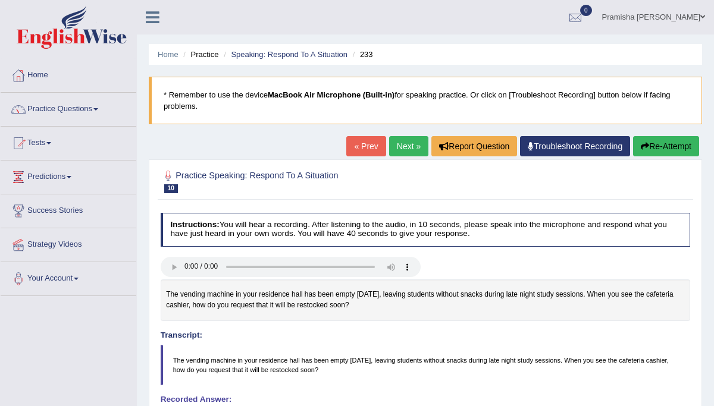
click at [403, 147] on link "Next »" at bounding box center [408, 146] width 39 height 20
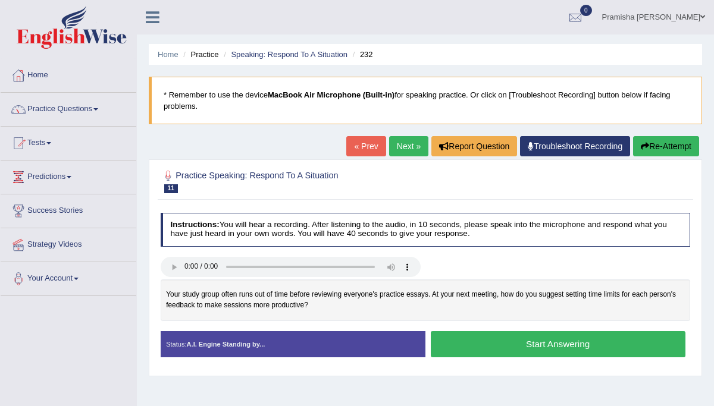
click at [403, 147] on link "Next »" at bounding box center [408, 146] width 39 height 20
click at [406, 145] on link "Next »" at bounding box center [408, 146] width 39 height 20
click at [587, 340] on button "Start Answering" at bounding box center [558, 344] width 255 height 26
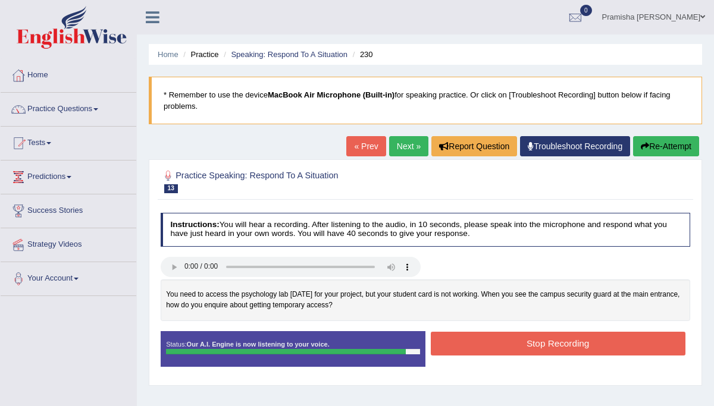
click at [587, 340] on button "Stop Recording" at bounding box center [558, 343] width 255 height 23
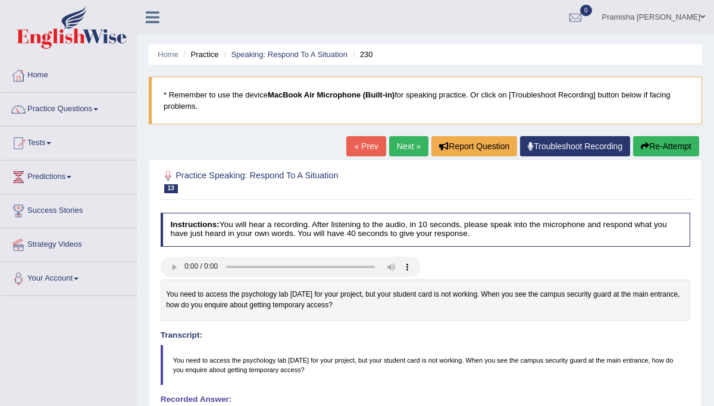
click at [409, 148] on link "Next »" at bounding box center [408, 146] width 39 height 20
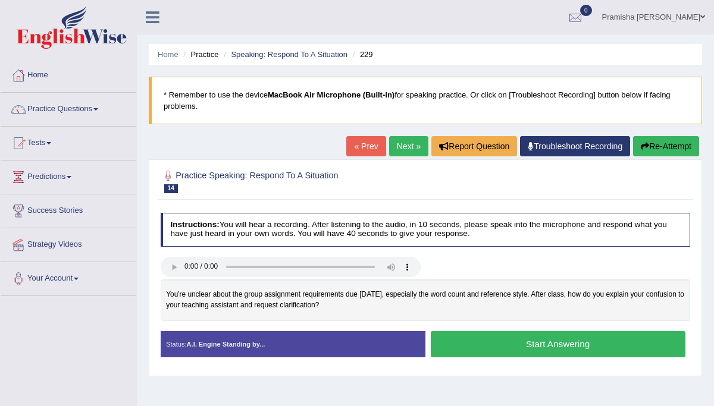
click at [408, 138] on link "Next »" at bounding box center [408, 146] width 39 height 20
click at [509, 342] on button "Start Answering" at bounding box center [558, 344] width 255 height 26
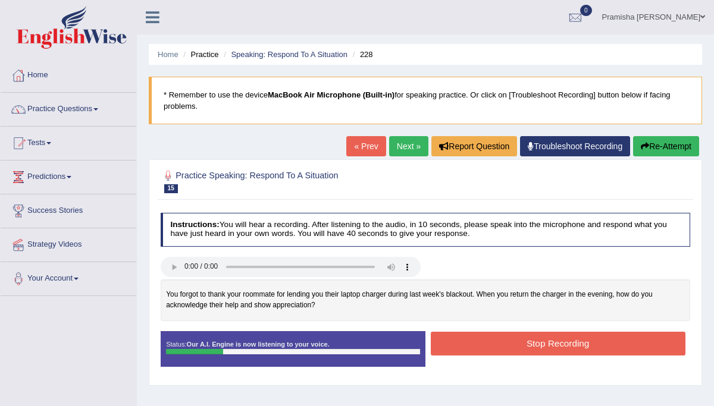
click at [509, 342] on button "Stop Recording" at bounding box center [558, 343] width 255 height 23
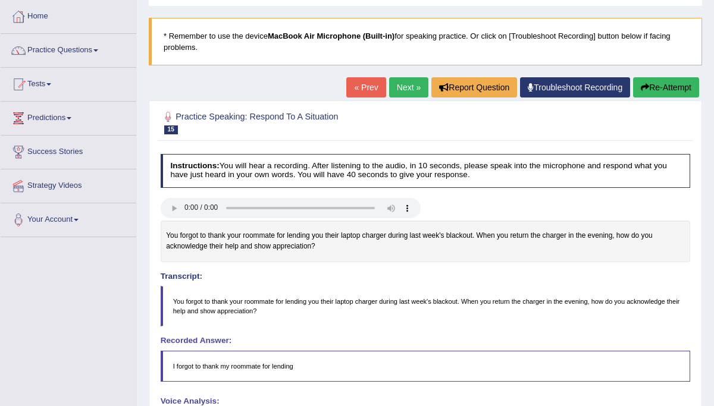
scroll to position [58, 0]
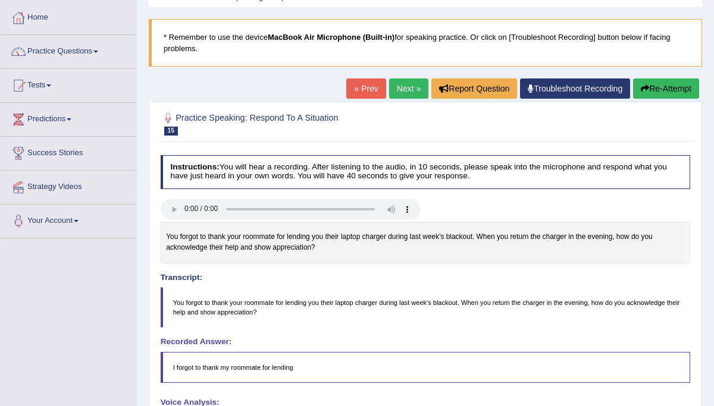
click at [671, 86] on button "Re-Attempt" at bounding box center [666, 89] width 66 height 20
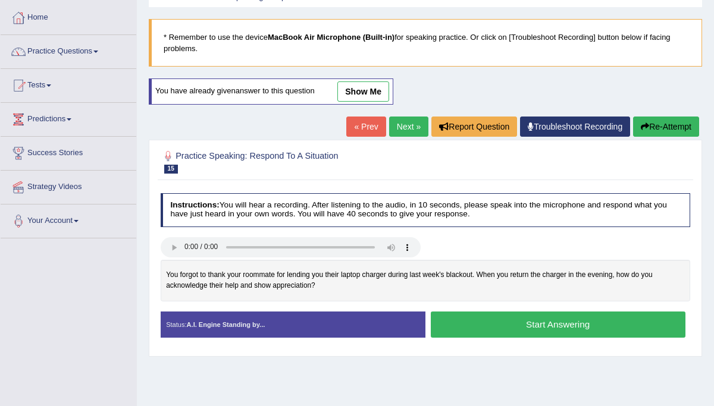
click at [490, 328] on button "Start Answering" at bounding box center [558, 325] width 255 height 26
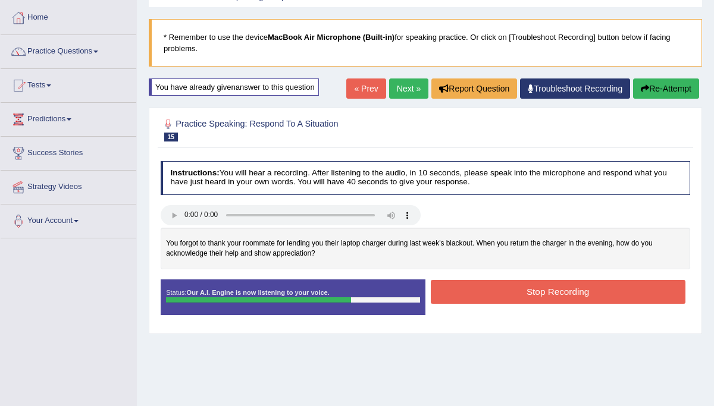
click at [487, 293] on button "Stop Recording" at bounding box center [558, 291] width 255 height 23
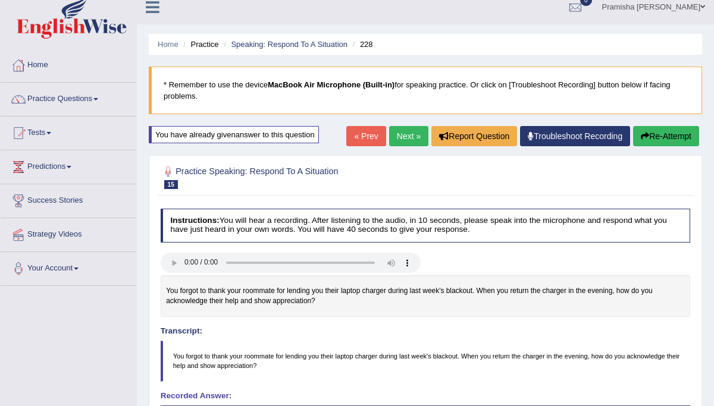
scroll to position [8, 0]
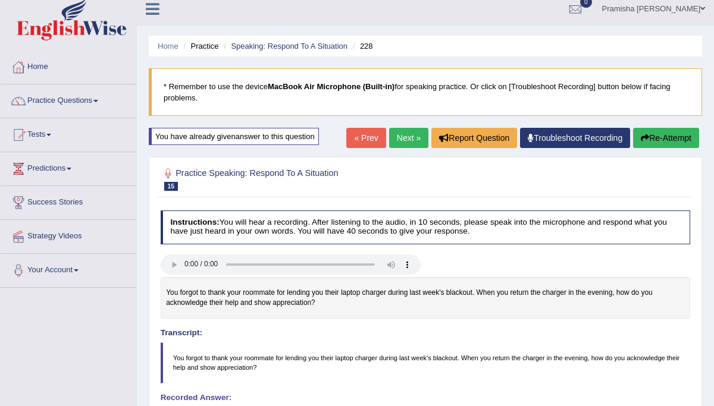
click at [406, 137] on link "Next »" at bounding box center [408, 138] width 39 height 20
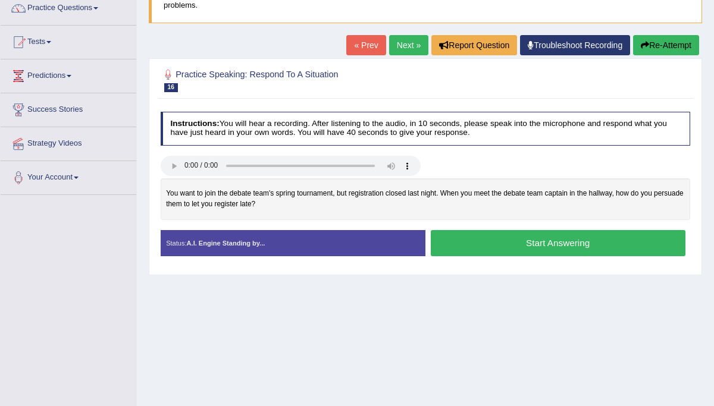
scroll to position [106, 0]
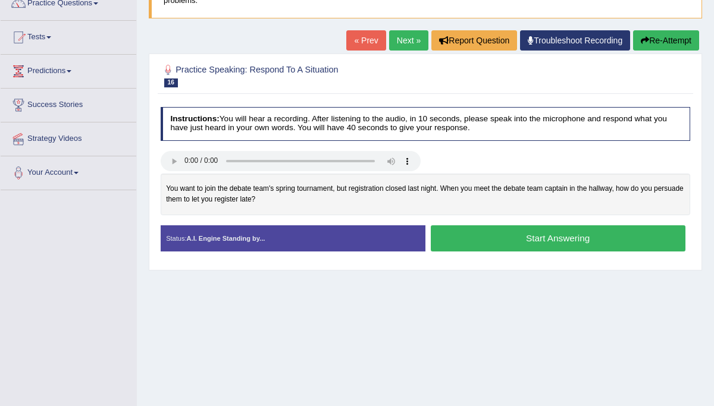
click at [483, 234] on button "Start Answering" at bounding box center [558, 239] width 255 height 26
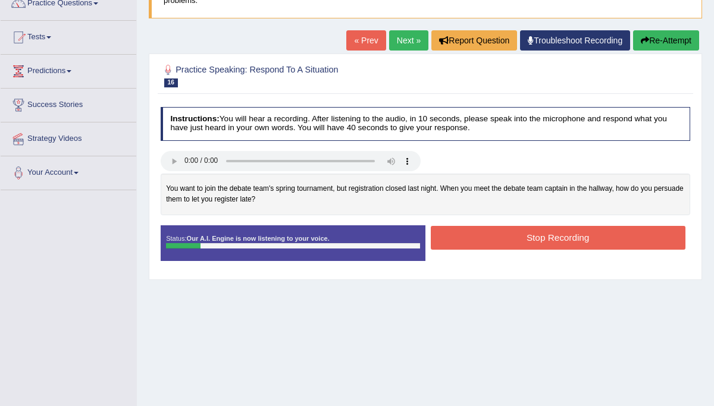
click at [493, 248] on div "Stop Recording" at bounding box center [557, 239] width 265 height 26
click at [497, 239] on button "Stop Recording" at bounding box center [558, 237] width 255 height 23
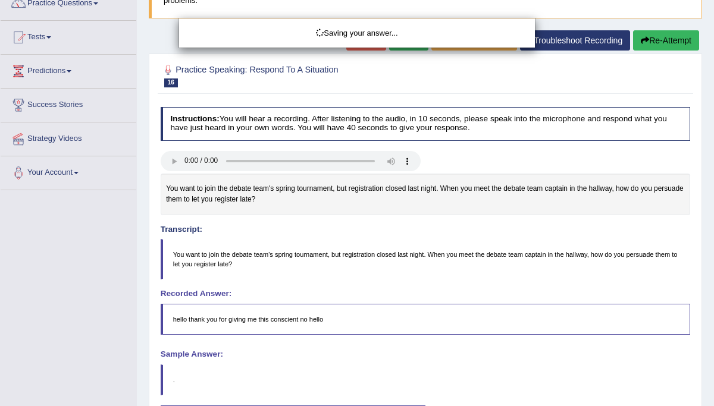
click at [671, 48] on div "Saving your answer..." at bounding box center [357, 203] width 714 height 406
click at [674, 38] on div "Saving your answer..." at bounding box center [357, 203] width 714 height 406
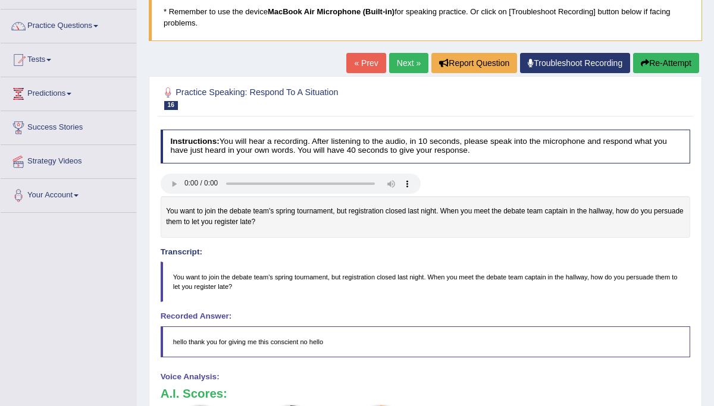
scroll to position [82, 0]
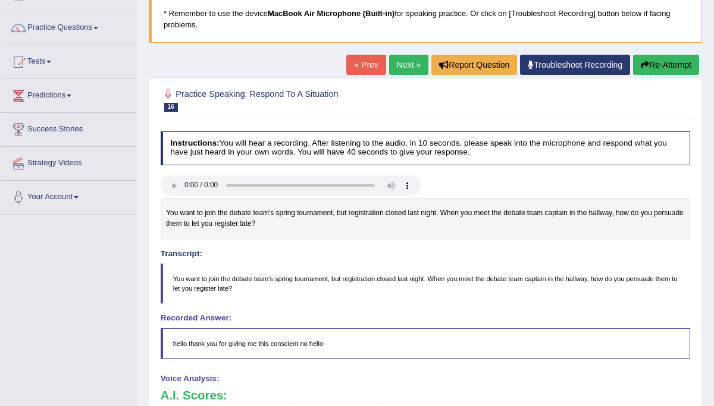
click at [656, 75] on button "Re-Attempt" at bounding box center [666, 65] width 66 height 20
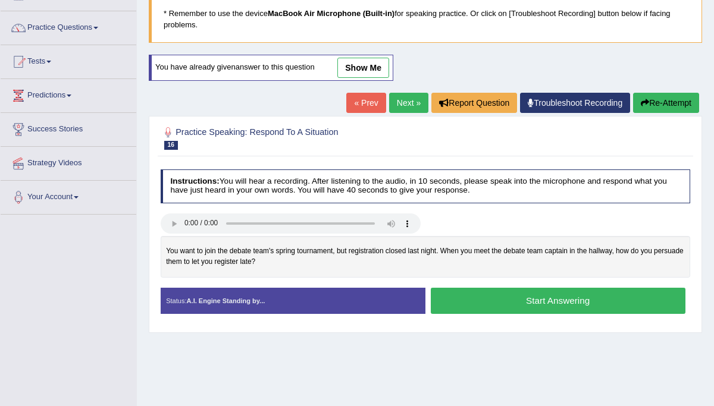
click at [471, 293] on button "Start Answering" at bounding box center [558, 301] width 255 height 26
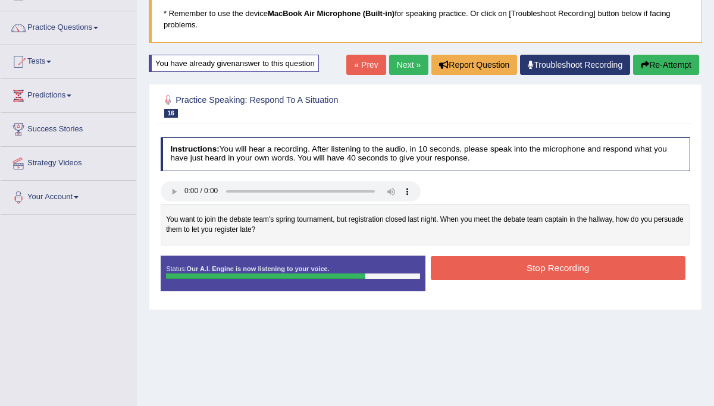
click at [496, 274] on button "Stop Recording" at bounding box center [558, 267] width 255 height 23
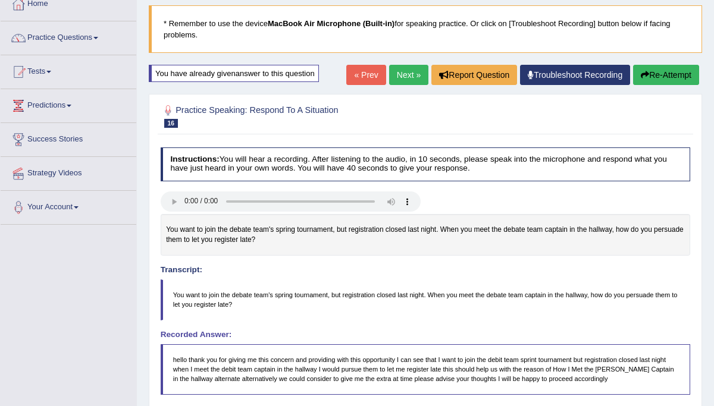
scroll to position [57, 0]
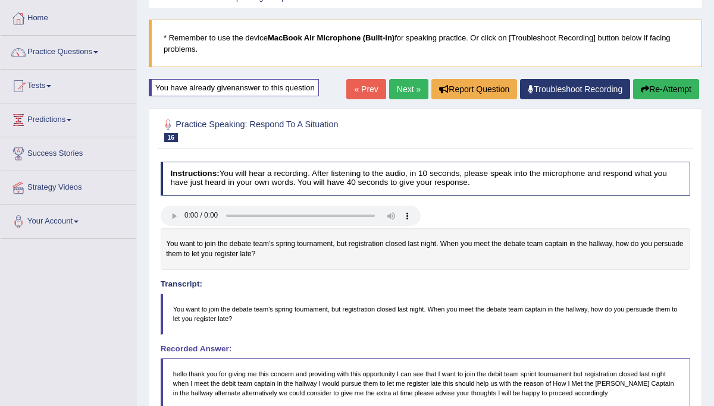
click at [408, 86] on link "Next »" at bounding box center [408, 89] width 39 height 20
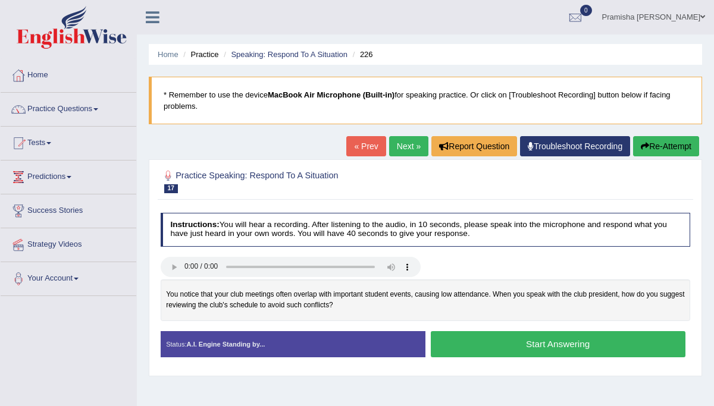
click at [487, 346] on button "Start Answering" at bounding box center [558, 344] width 255 height 26
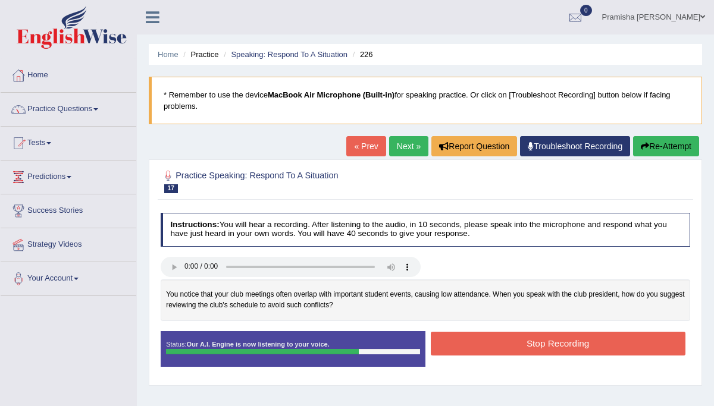
click at [487, 346] on button "Stop Recording" at bounding box center [558, 343] width 255 height 23
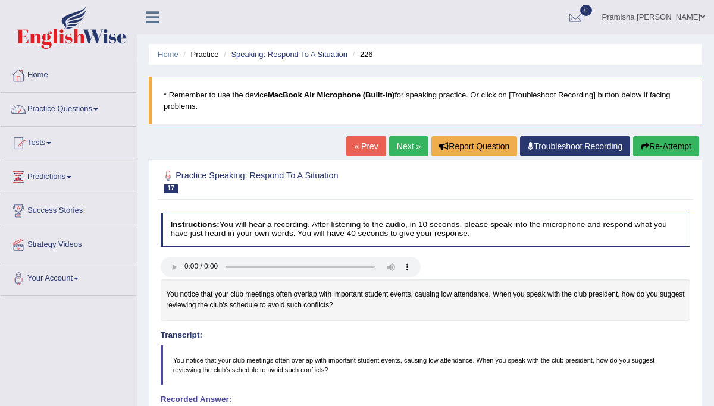
click at [88, 110] on link "Practice Questions" at bounding box center [69, 108] width 136 height 30
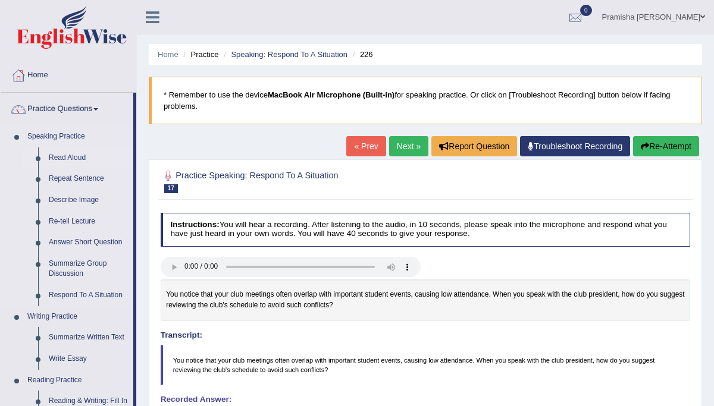
click at [70, 158] on link "Read Aloud" at bounding box center [88, 158] width 90 height 21
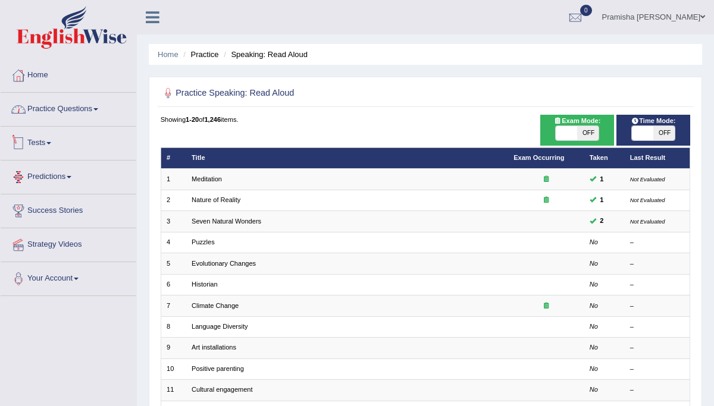
click at [69, 116] on link "Practice Questions" at bounding box center [69, 108] width 136 height 30
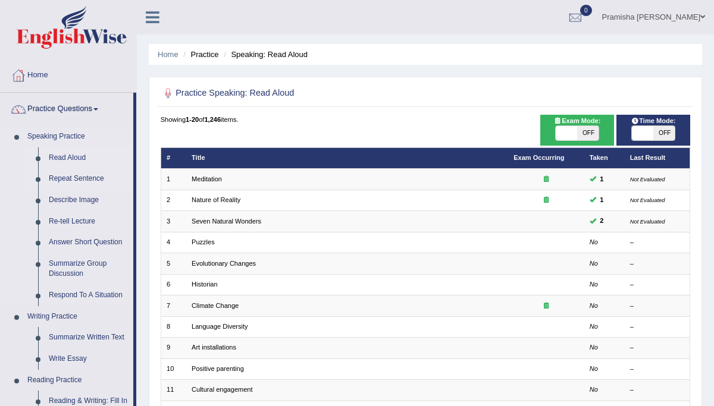
click at [79, 179] on link "Repeat Sentence" at bounding box center [88, 178] width 90 height 21
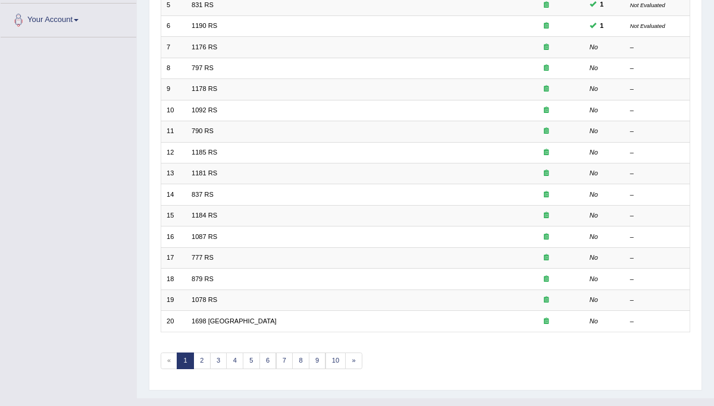
scroll to position [273, 0]
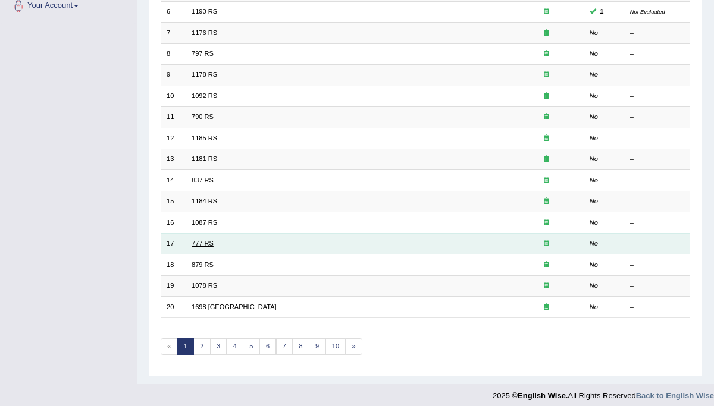
click at [198, 240] on link "777 RS" at bounding box center [203, 243] width 22 height 7
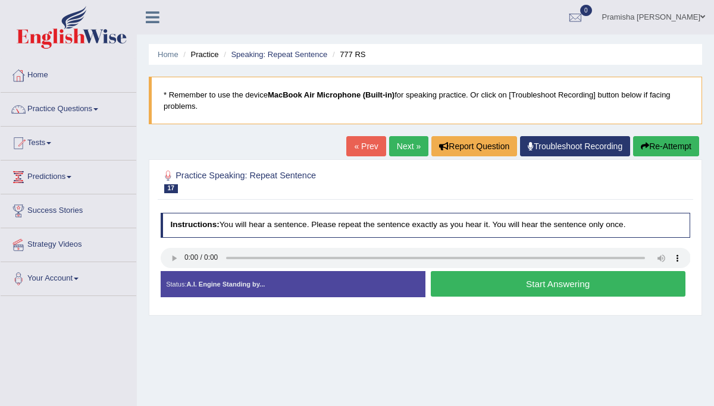
click at [546, 292] on button "Start Answering" at bounding box center [558, 284] width 255 height 26
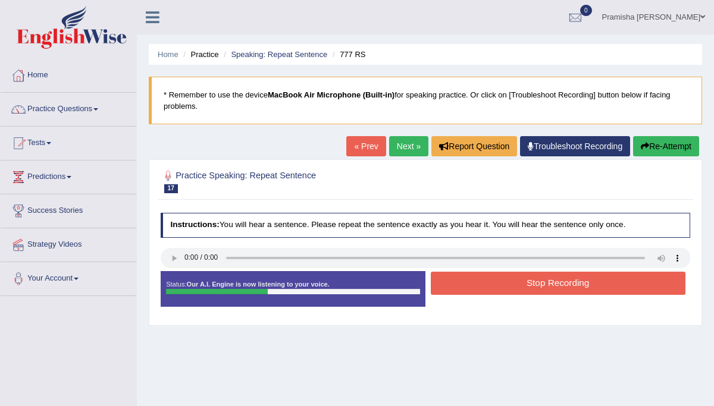
click at [553, 281] on button "Stop Recording" at bounding box center [558, 283] width 255 height 23
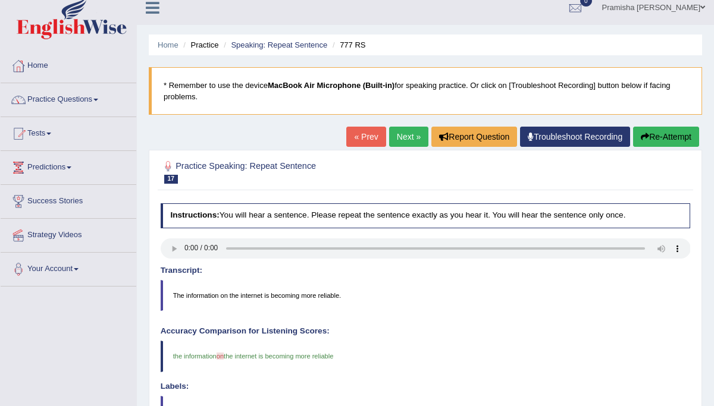
scroll to position [2, 0]
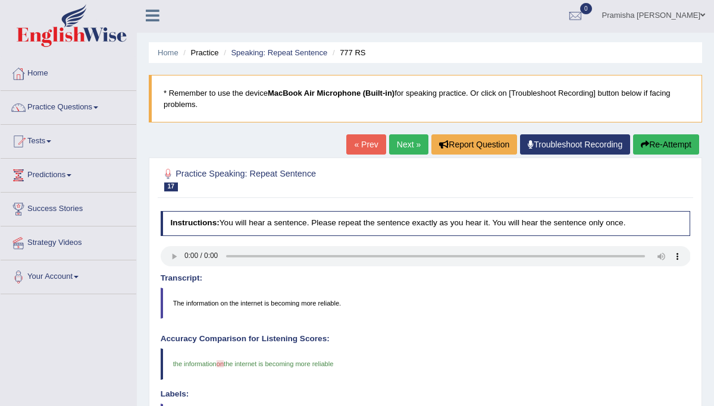
click at [403, 142] on link "Next »" at bounding box center [408, 144] width 39 height 20
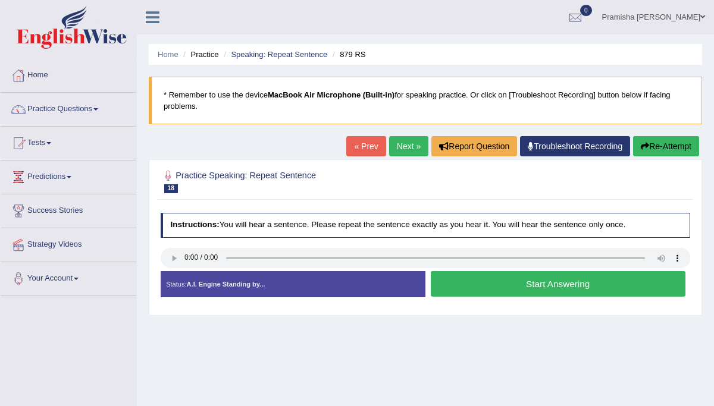
click at [403, 142] on link "Next »" at bounding box center [408, 146] width 39 height 20
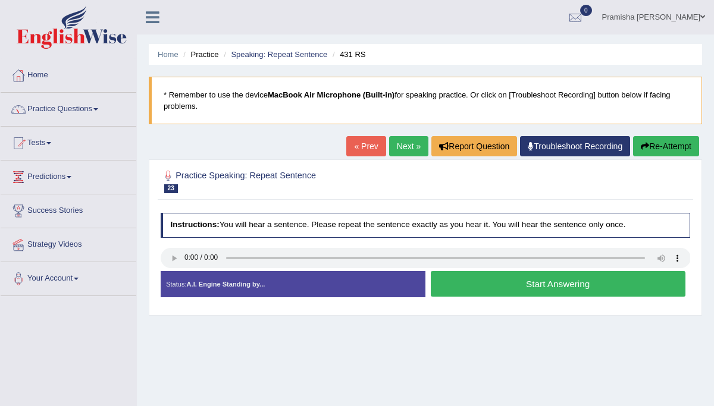
click at [403, 142] on link "Next »" at bounding box center [408, 146] width 39 height 20
click at [516, 272] on button "Start Answering" at bounding box center [558, 284] width 255 height 26
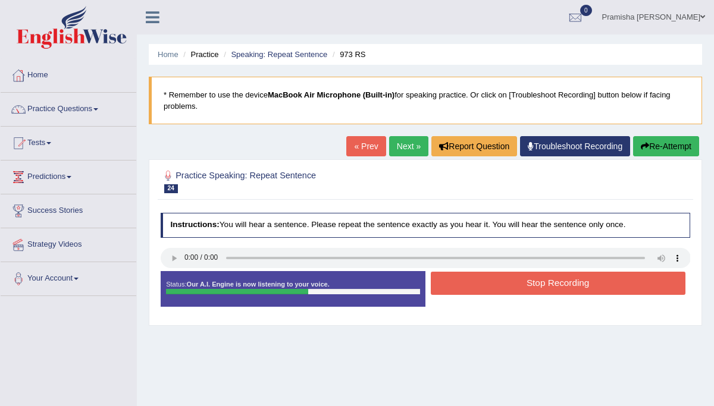
click at [525, 283] on button "Stop Recording" at bounding box center [558, 283] width 255 height 23
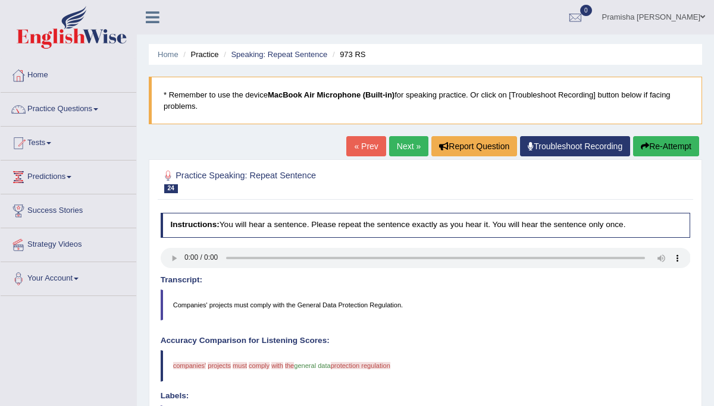
click at [404, 145] on link "Next »" at bounding box center [408, 146] width 39 height 20
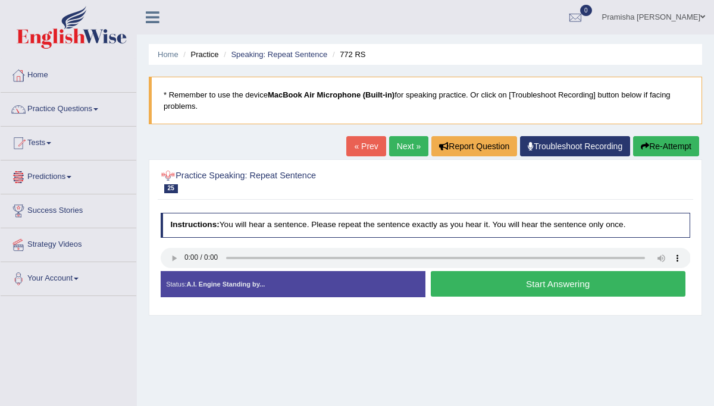
click at [489, 283] on button "Start Answering" at bounding box center [558, 284] width 255 height 26
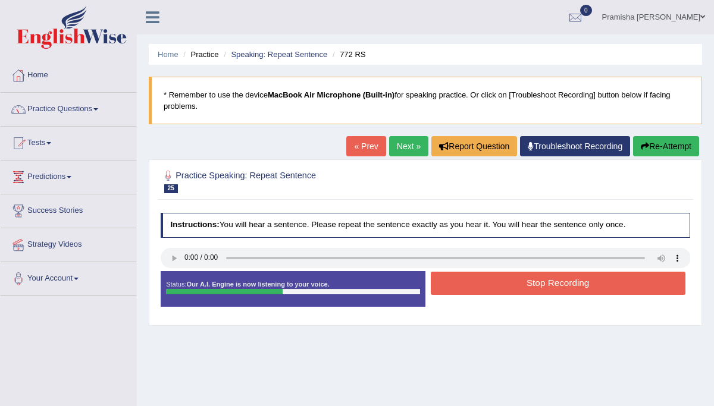
click at [490, 287] on button "Stop Recording" at bounding box center [558, 283] width 255 height 23
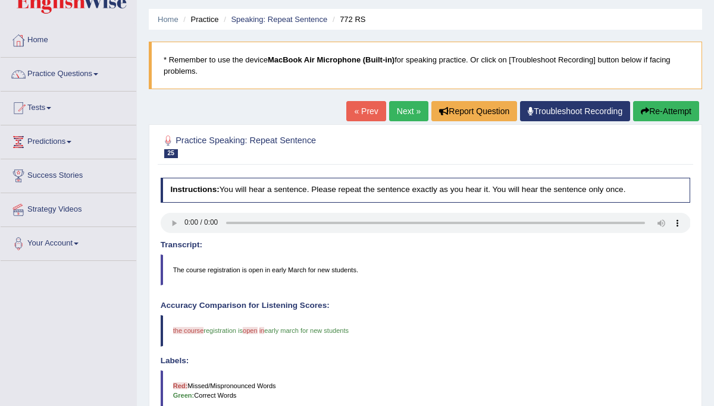
scroll to position [33, 0]
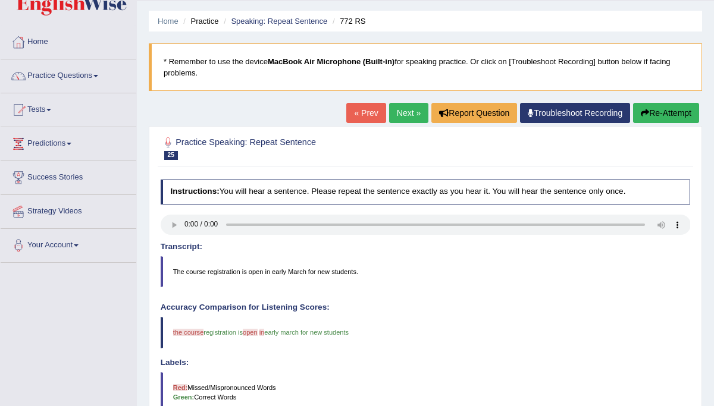
click at [402, 112] on link "Next »" at bounding box center [408, 113] width 39 height 20
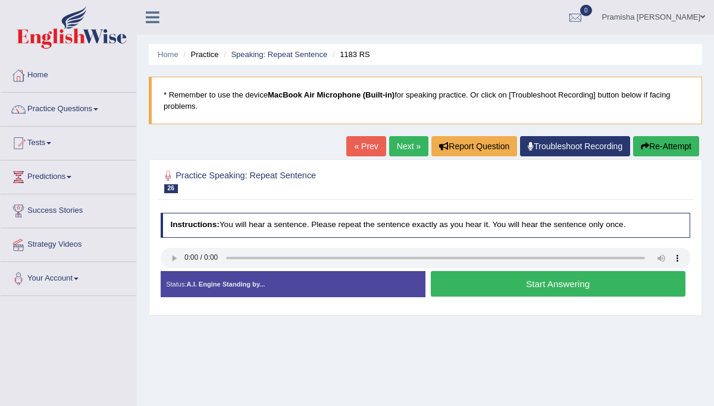
click at [472, 292] on button "Start Answering" at bounding box center [558, 284] width 255 height 26
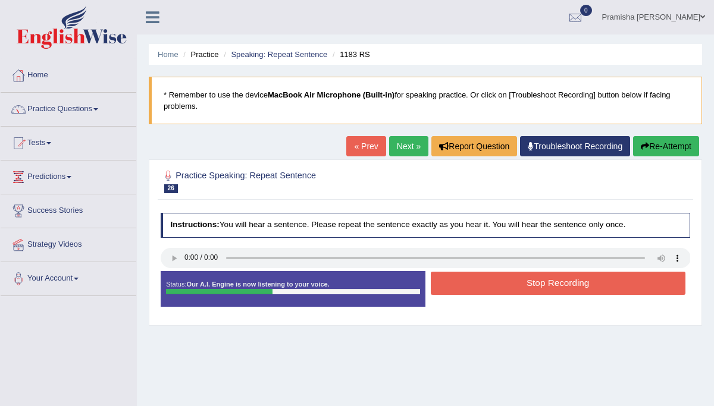
click at [473, 284] on button "Stop Recording" at bounding box center [558, 283] width 255 height 23
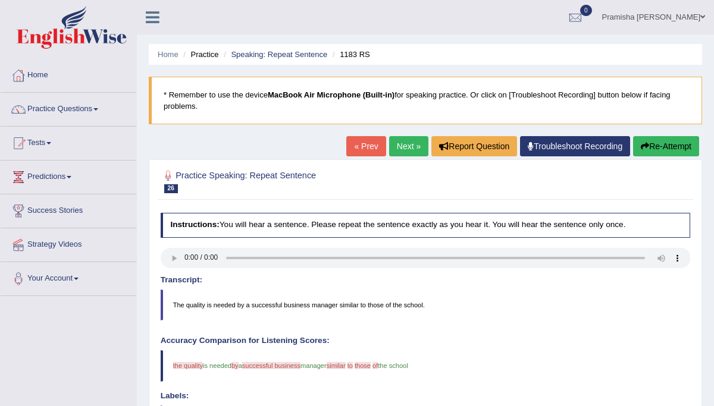
click at [403, 149] on link "Next »" at bounding box center [408, 146] width 39 height 20
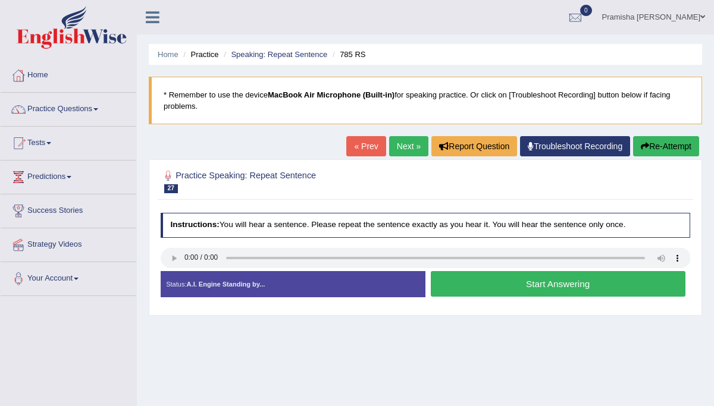
click at [495, 282] on button "Start Answering" at bounding box center [558, 284] width 255 height 26
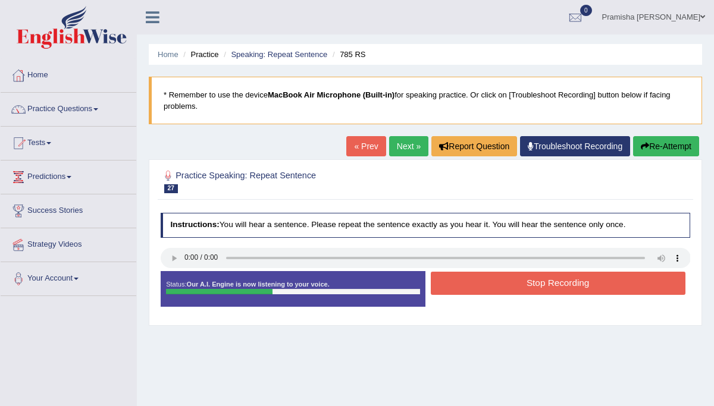
click at [495, 282] on button "Stop Recording" at bounding box center [558, 283] width 255 height 23
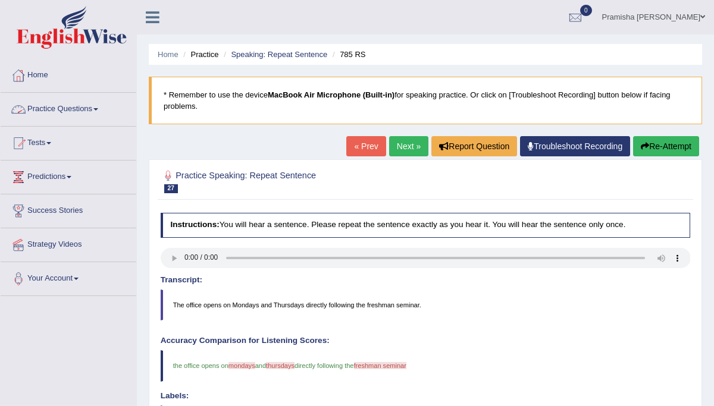
click at [82, 109] on link "Practice Questions" at bounding box center [69, 108] width 136 height 30
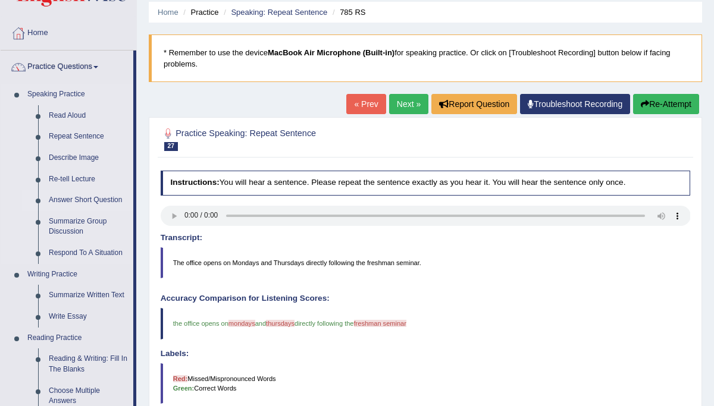
scroll to position [43, 0]
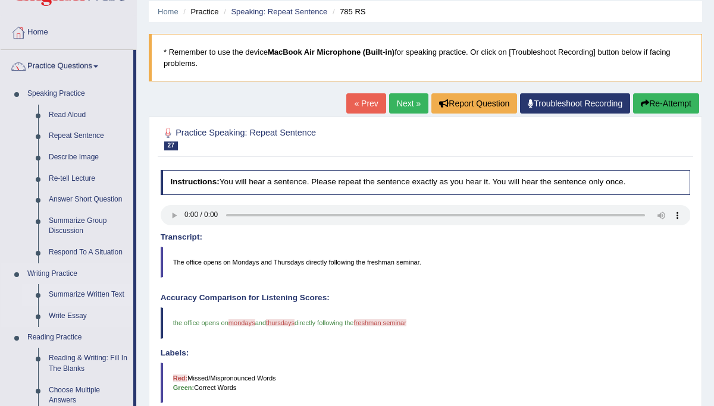
click at [68, 296] on link "Summarize Written Text" at bounding box center [88, 294] width 90 height 21
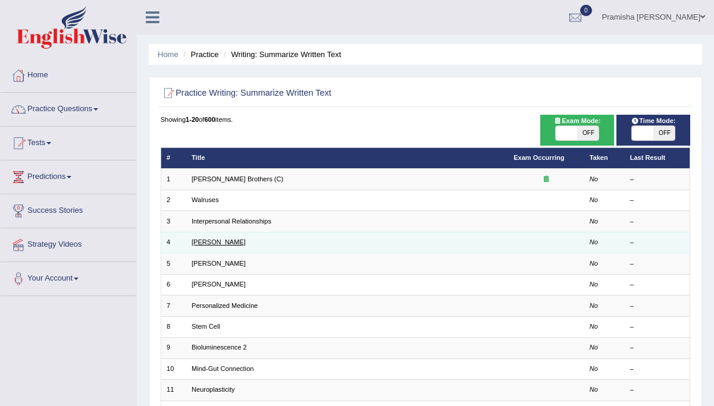
click at [212, 242] on link "Rosalid Franklin" at bounding box center [219, 242] width 54 height 7
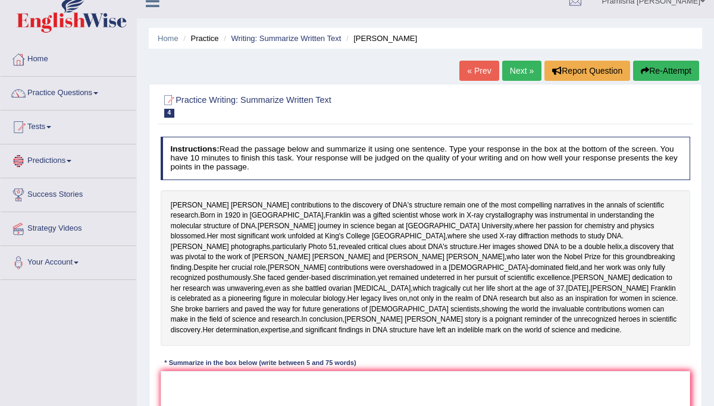
scroll to position [1, 0]
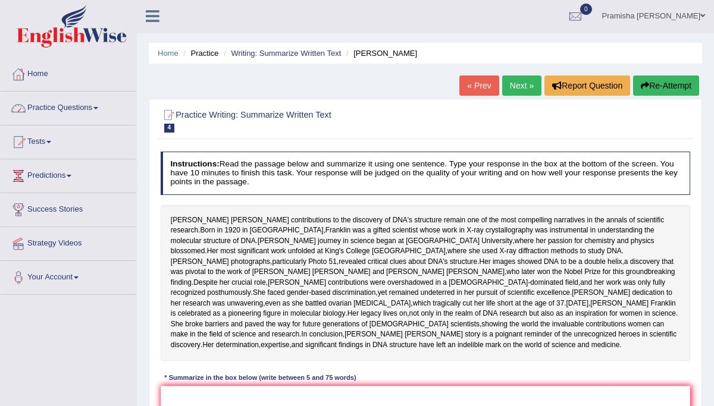
click at [96, 108] on link "Practice Questions" at bounding box center [69, 107] width 136 height 30
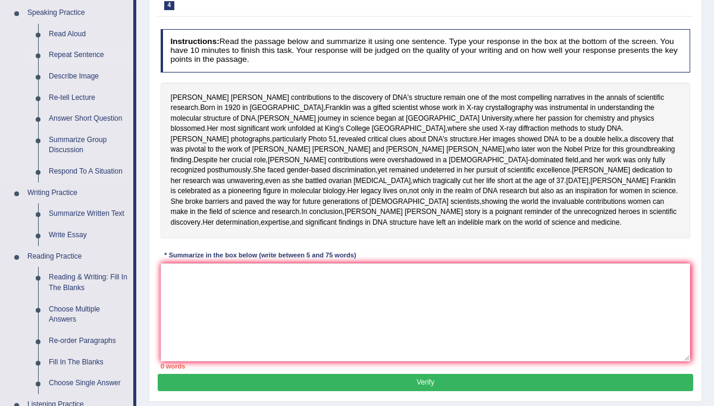
scroll to position [125, 0]
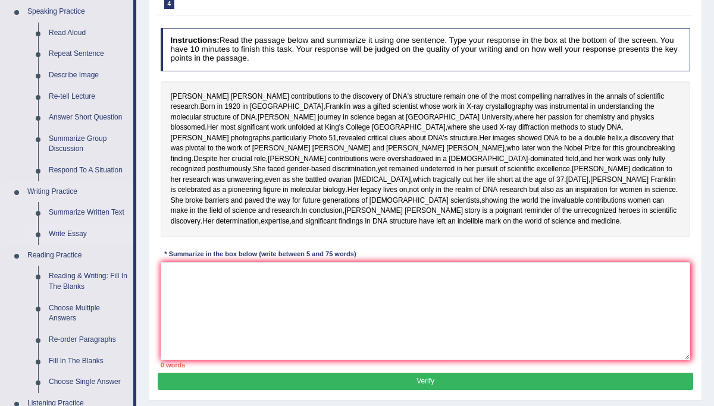
click at [74, 234] on link "Write Essay" at bounding box center [88, 234] width 90 height 21
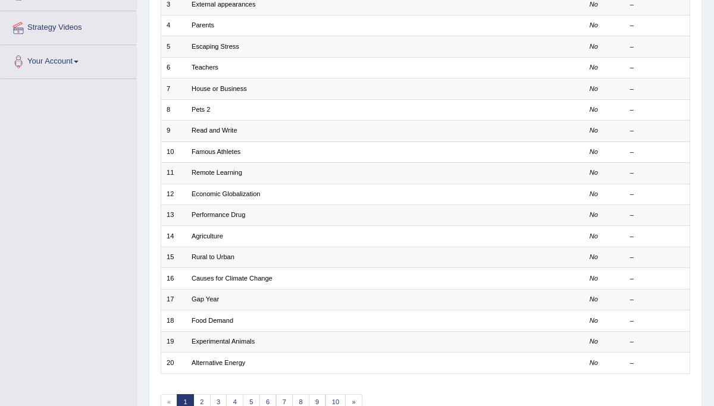
scroll to position [218, 0]
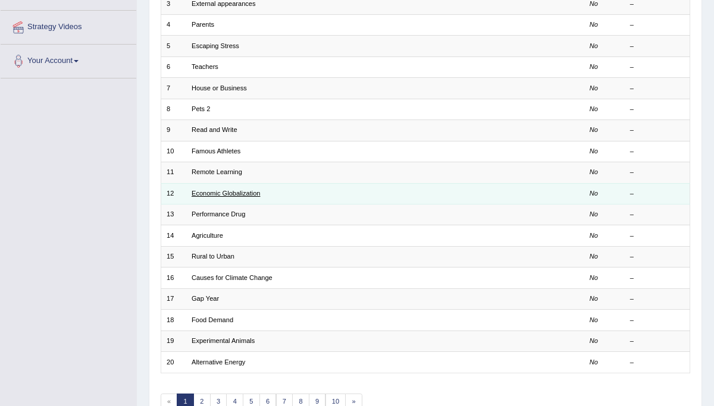
click at [204, 190] on link "Economic Globalization" at bounding box center [226, 193] width 68 height 7
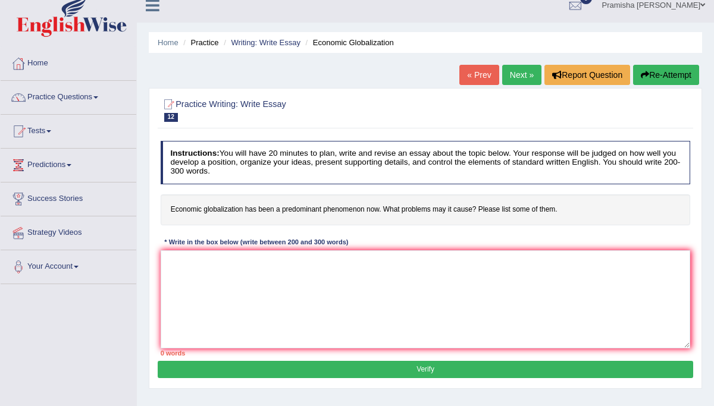
scroll to position [15, 0]
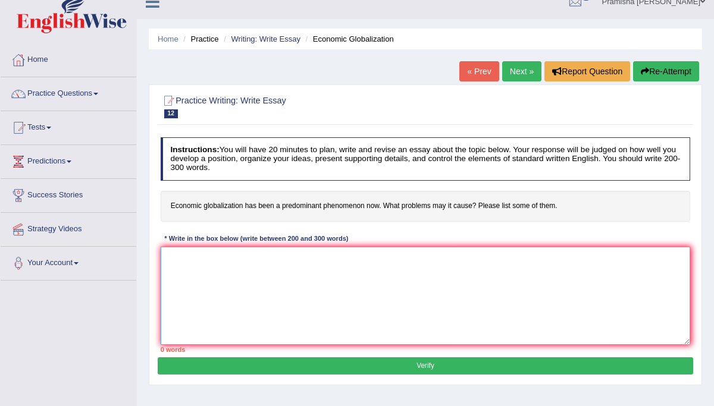
click at [215, 280] on textarea at bounding box center [426, 296] width 530 height 98
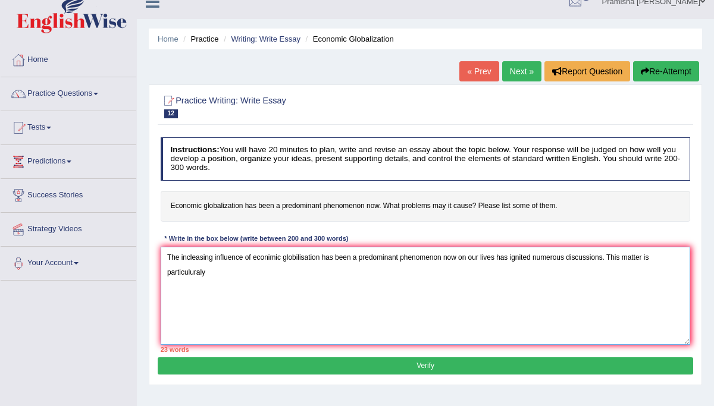
click at [195, 276] on textarea "The incleasing influence of econimic globilisation has been a predominant pheno…" at bounding box center [426, 296] width 530 height 98
drag, startPoint x: 208, startPoint y: 273, endPoint x: 161, endPoint y: 276, distance: 47.7
click at [161, 276] on textarea "The incleasing influence of econimic globilisation has been a predominant pheno…" at bounding box center [426, 296] width 530 height 98
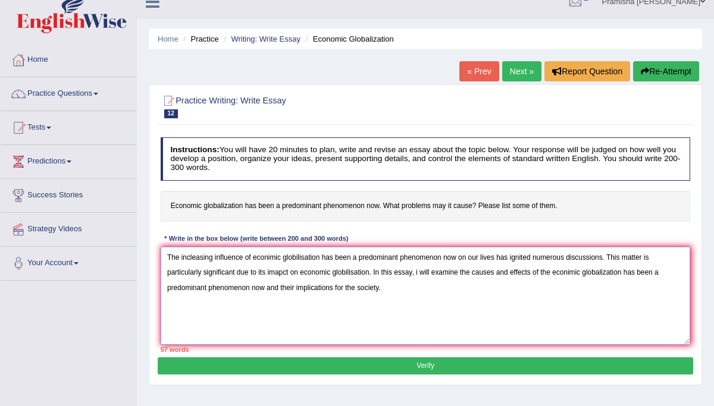
click at [359, 289] on textarea "The incleasing influence of econimic globilisation has been a predominant pheno…" at bounding box center [426, 296] width 530 height 98
click at [397, 292] on textarea "The incleasing influence of econimic globilisation has been a predominant pheno…" at bounding box center [426, 296] width 530 height 98
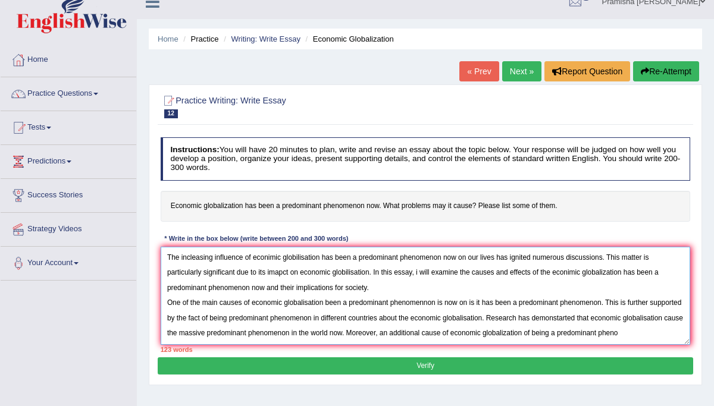
scroll to position [10, 0]
click at [218, 340] on textarea "The incleasing influence of econimic globilisation has been a predominant pheno…" at bounding box center [426, 296] width 530 height 98
click at [256, 338] on textarea "The incleasing influence of econimic globilisation has been a predominant pheno…" at bounding box center [426, 296] width 530 height 98
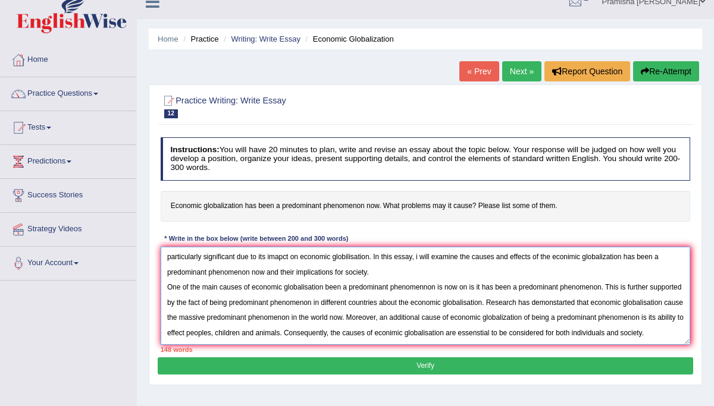
scroll to position [46, 0]
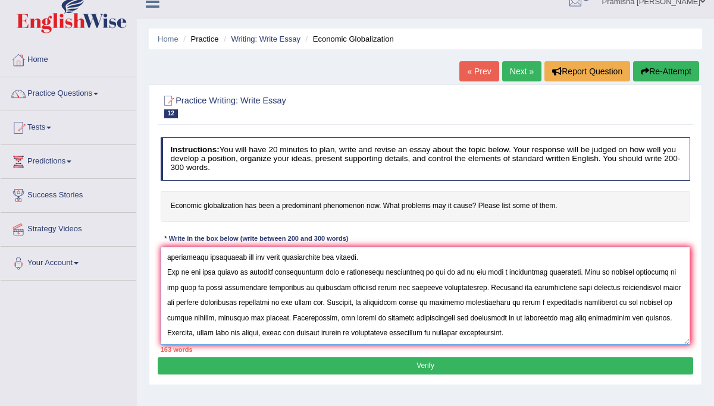
type textarea "The incleasing influence of econimic globilisation has been a predominant pheno…"
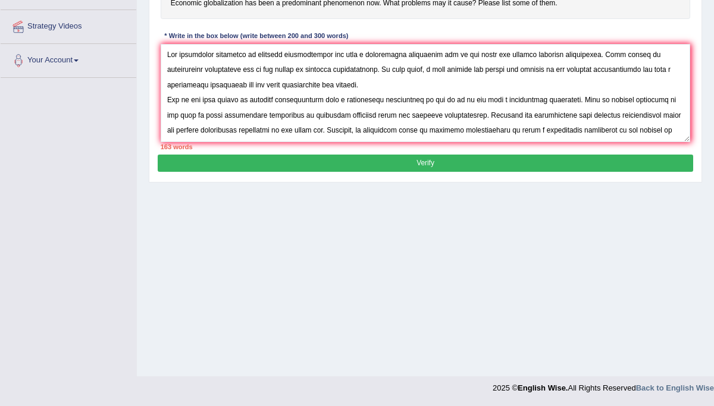
scroll to position [54, 0]
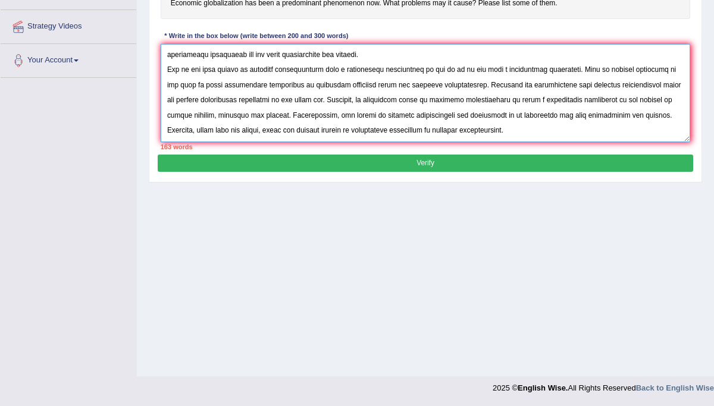
click at [543, 127] on textarea at bounding box center [426, 93] width 530 height 98
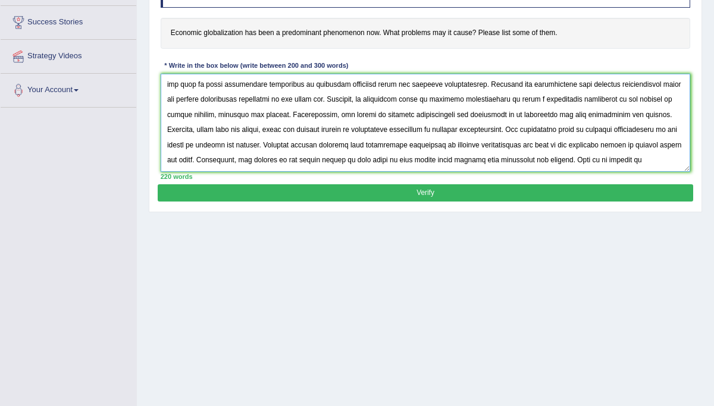
scroll to position [99, 0]
click at [639, 154] on textarea at bounding box center [426, 123] width 530 height 98
click at [230, 159] on textarea at bounding box center [426, 123] width 530 height 98
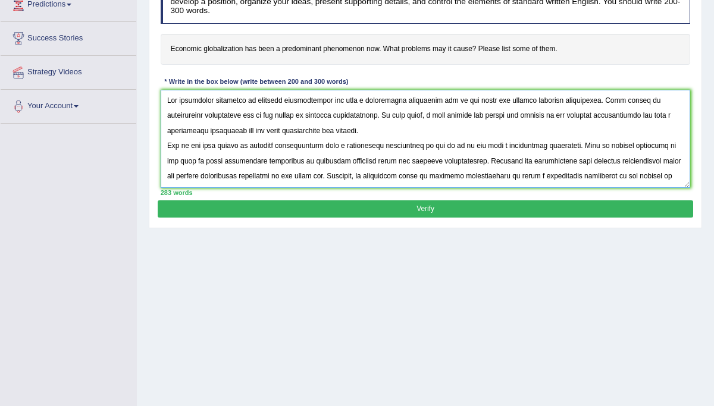
scroll to position [177, 0]
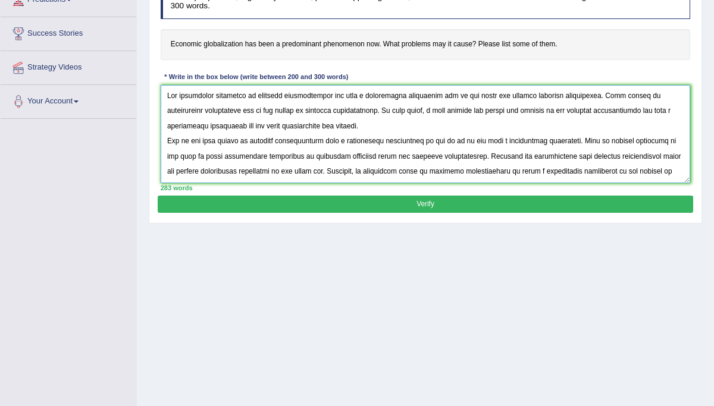
type textarea "The incleasing influence of econimic globilisation has been a predominant pheno…"
click at [293, 209] on button "Verify" at bounding box center [425, 204] width 535 height 17
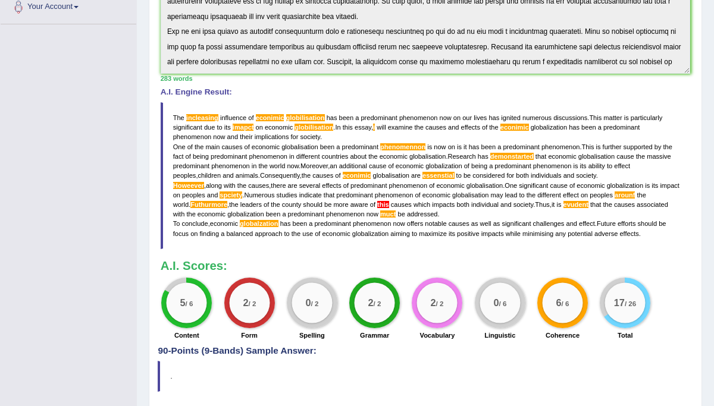
scroll to position [308, 0]
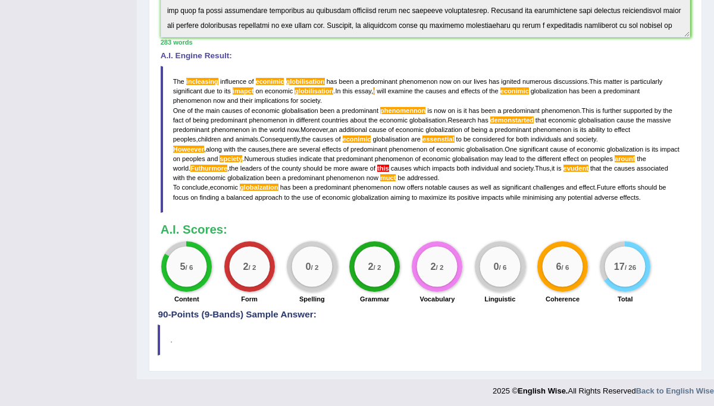
click at [301, 78] on span "globilisation" at bounding box center [305, 81] width 39 height 7
